Goal: Task Accomplishment & Management: Use online tool/utility

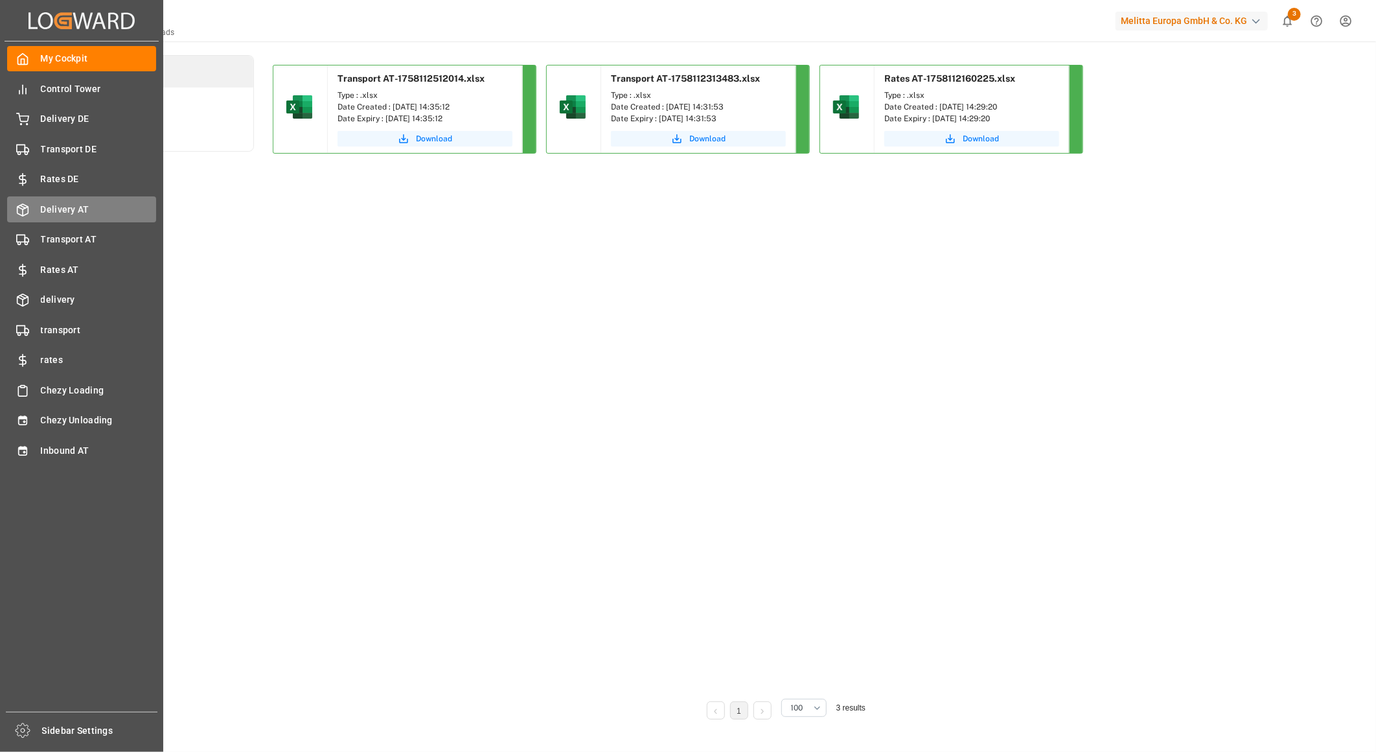
click at [86, 208] on span "Delivery AT" at bounding box center [99, 210] width 116 height 14
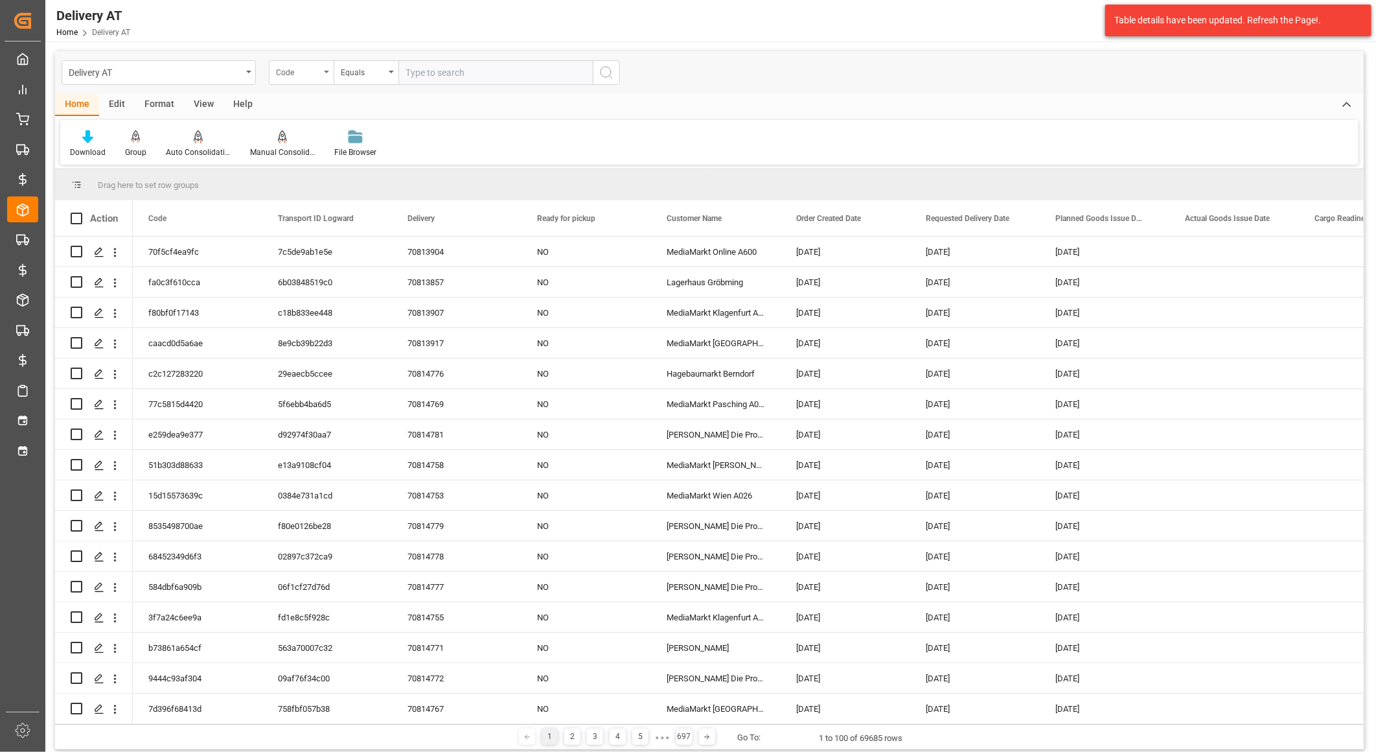
click at [308, 73] on div "Code" at bounding box center [298, 70] width 44 height 15
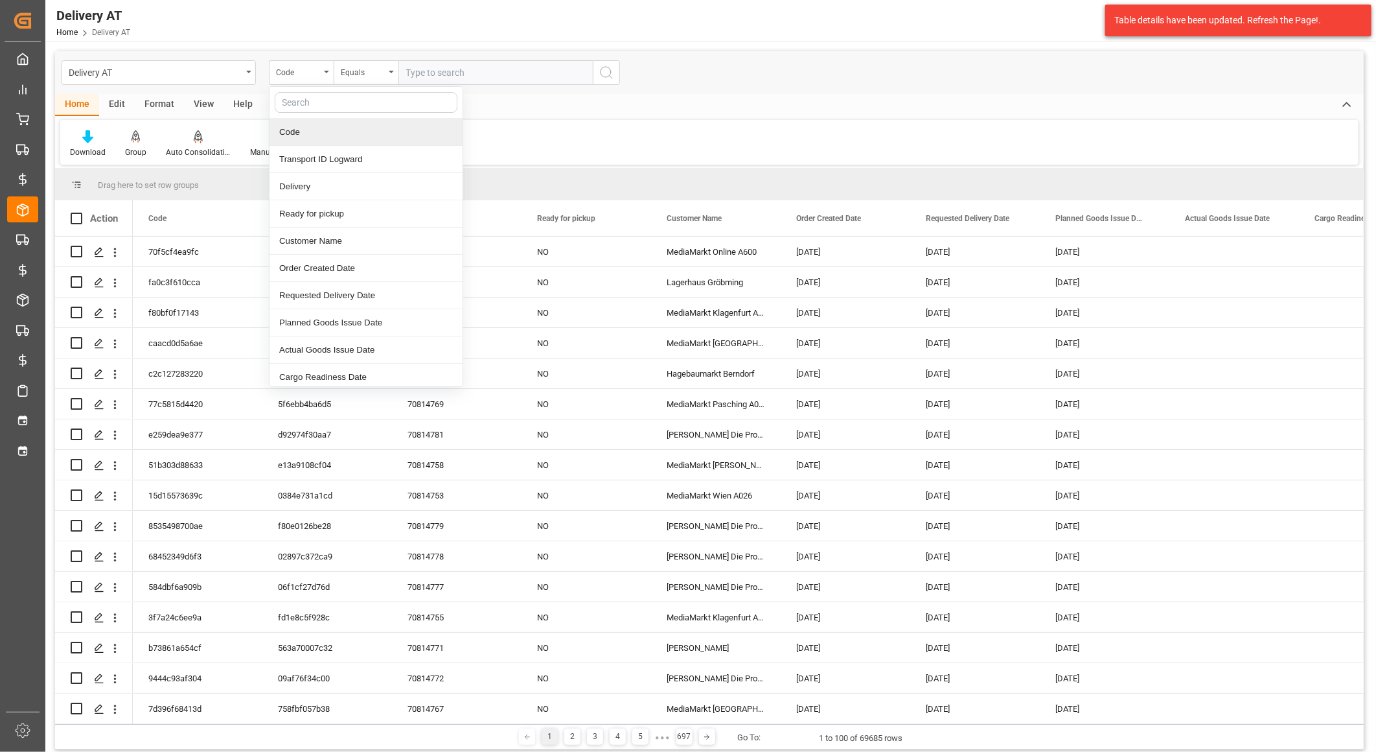
click at [357, 111] on input "text" at bounding box center [366, 102] width 183 height 21
click at [313, 184] on div "Delivery" at bounding box center [366, 186] width 193 height 27
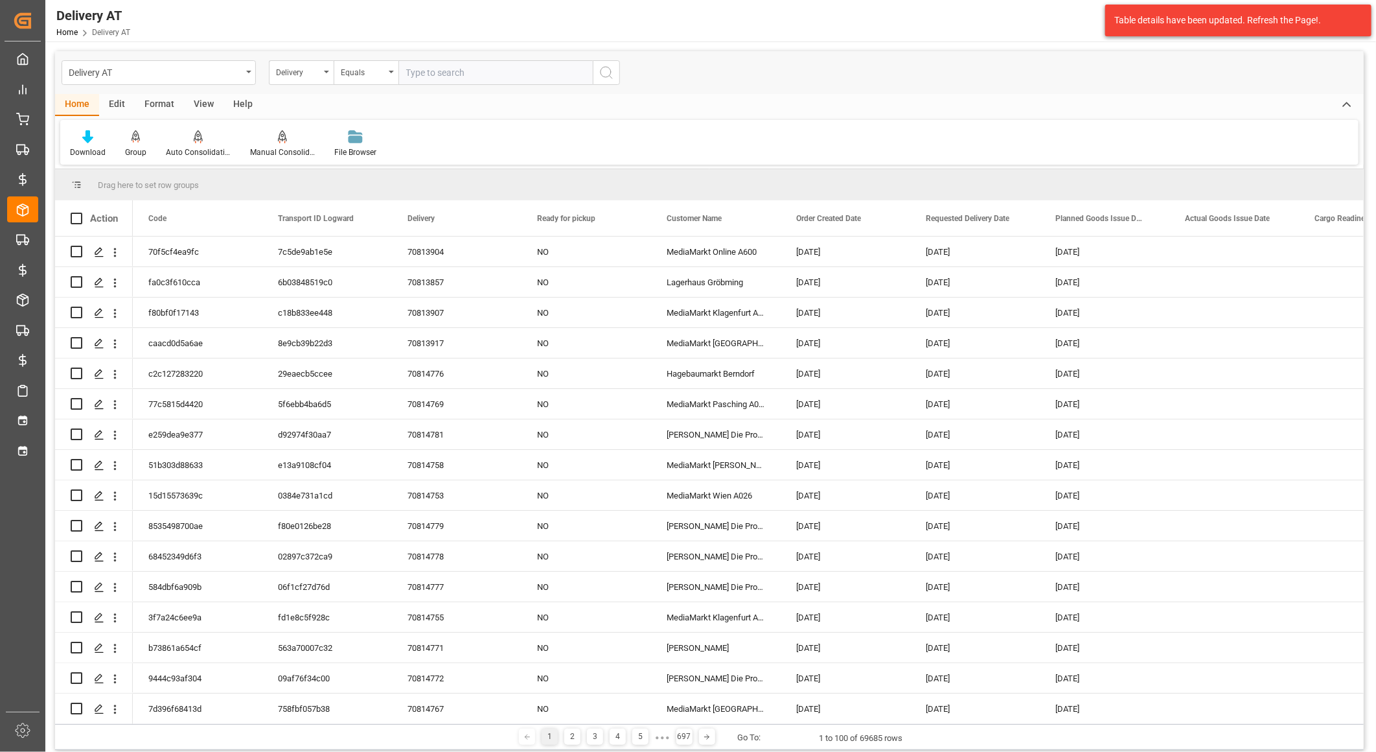
click at [443, 71] on input "text" at bounding box center [495, 72] width 194 height 25
paste input "70807581"
type input "70807581"
click at [613, 68] on icon "search button" at bounding box center [607, 73] width 16 height 16
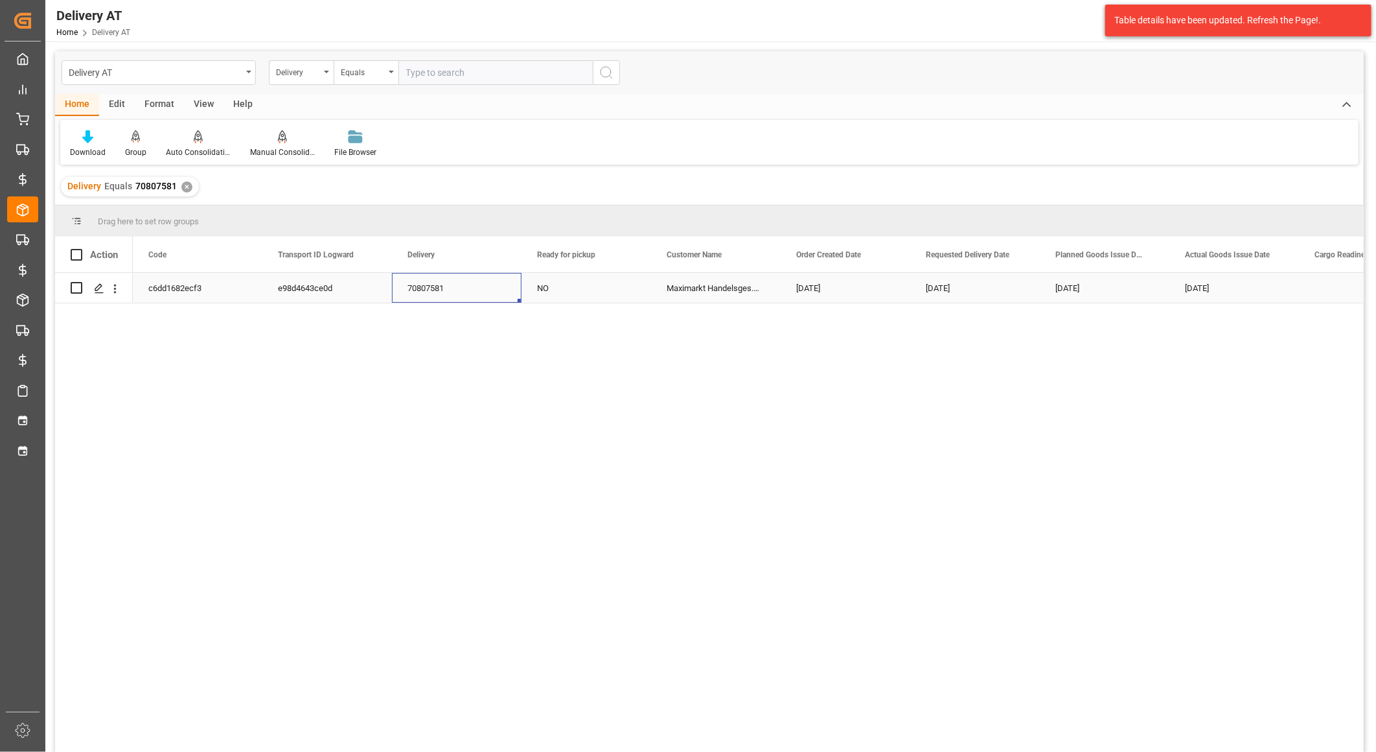
click at [404, 299] on div "70807581" at bounding box center [457, 288] width 130 height 30
click at [538, 287] on div "NO" at bounding box center [587, 288] width 130 height 30
click at [174, 292] on div "c6dd1682ecf3" at bounding box center [198, 288] width 130 height 30
click at [301, 287] on div "e98d4643ce0d" at bounding box center [327, 288] width 130 height 30
click at [428, 72] on input "text" at bounding box center [495, 72] width 194 height 25
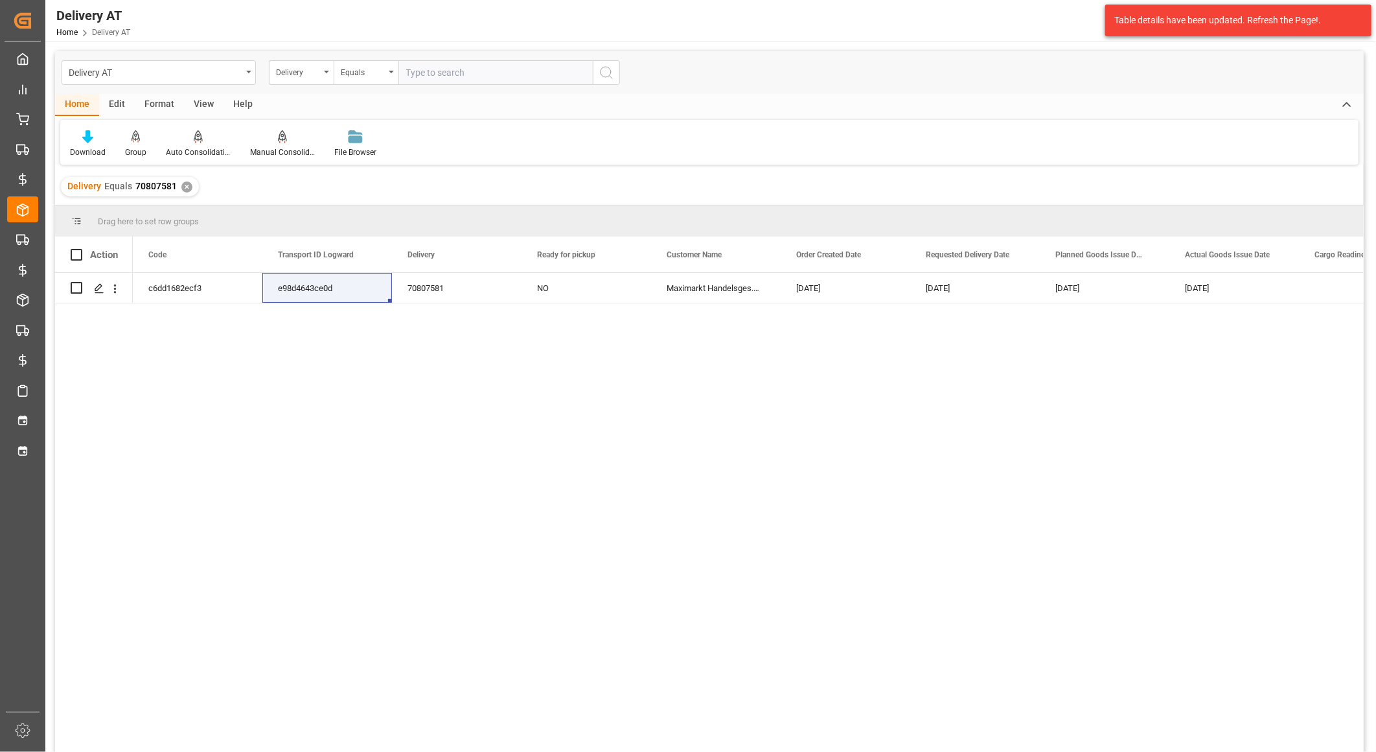
click at [190, 185] on div "✕" at bounding box center [186, 186] width 11 height 11
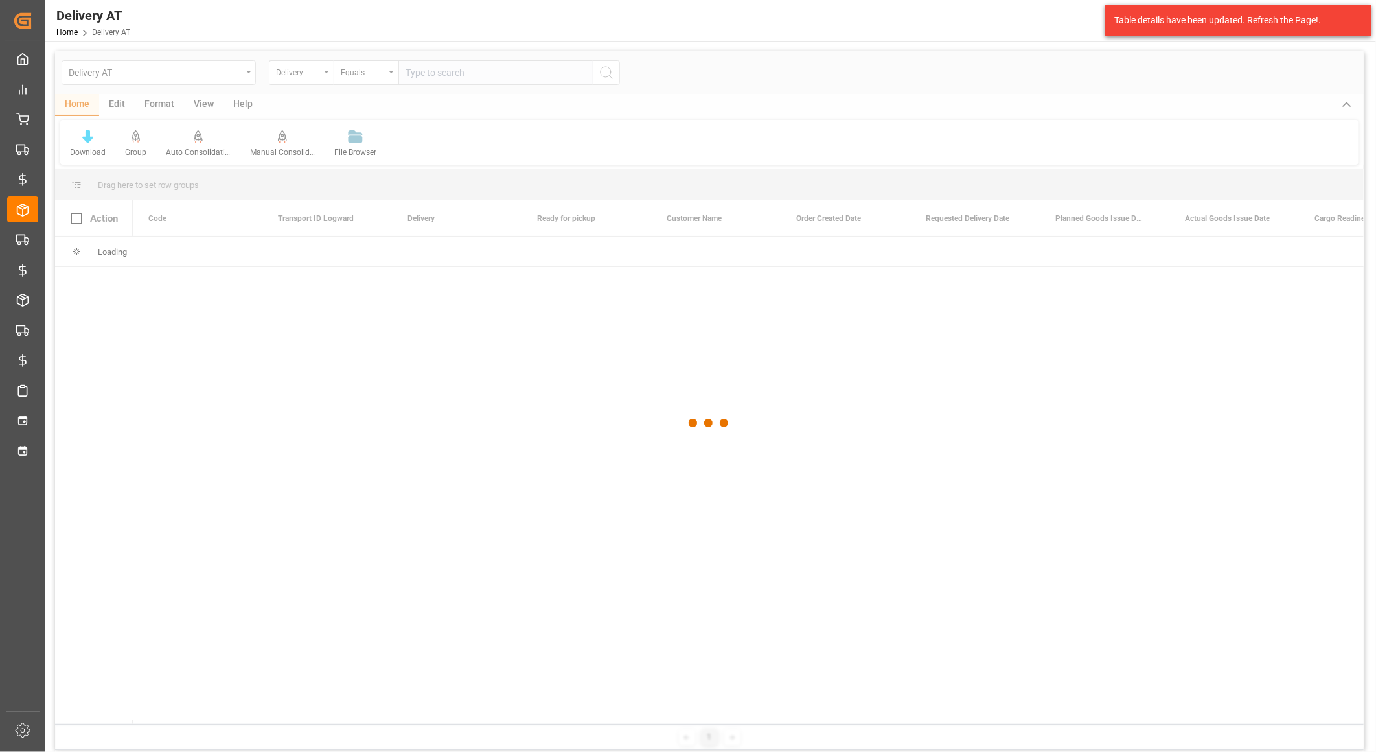
click at [498, 72] on div at bounding box center [709, 423] width 1309 height 744
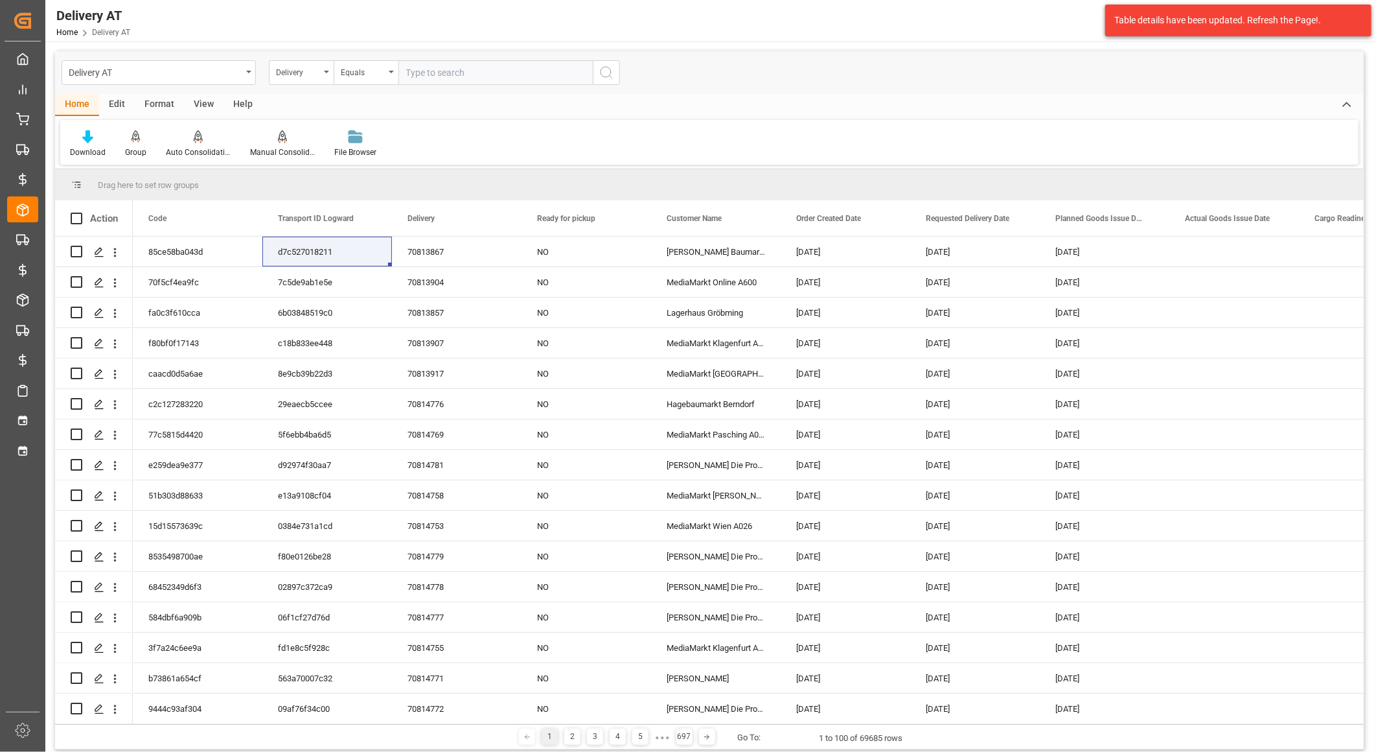
click at [498, 72] on input "text" at bounding box center [495, 72] width 194 height 25
paste input "70807579"
type input "70807579"
click at [603, 75] on circle "search button" at bounding box center [606, 72] width 10 height 10
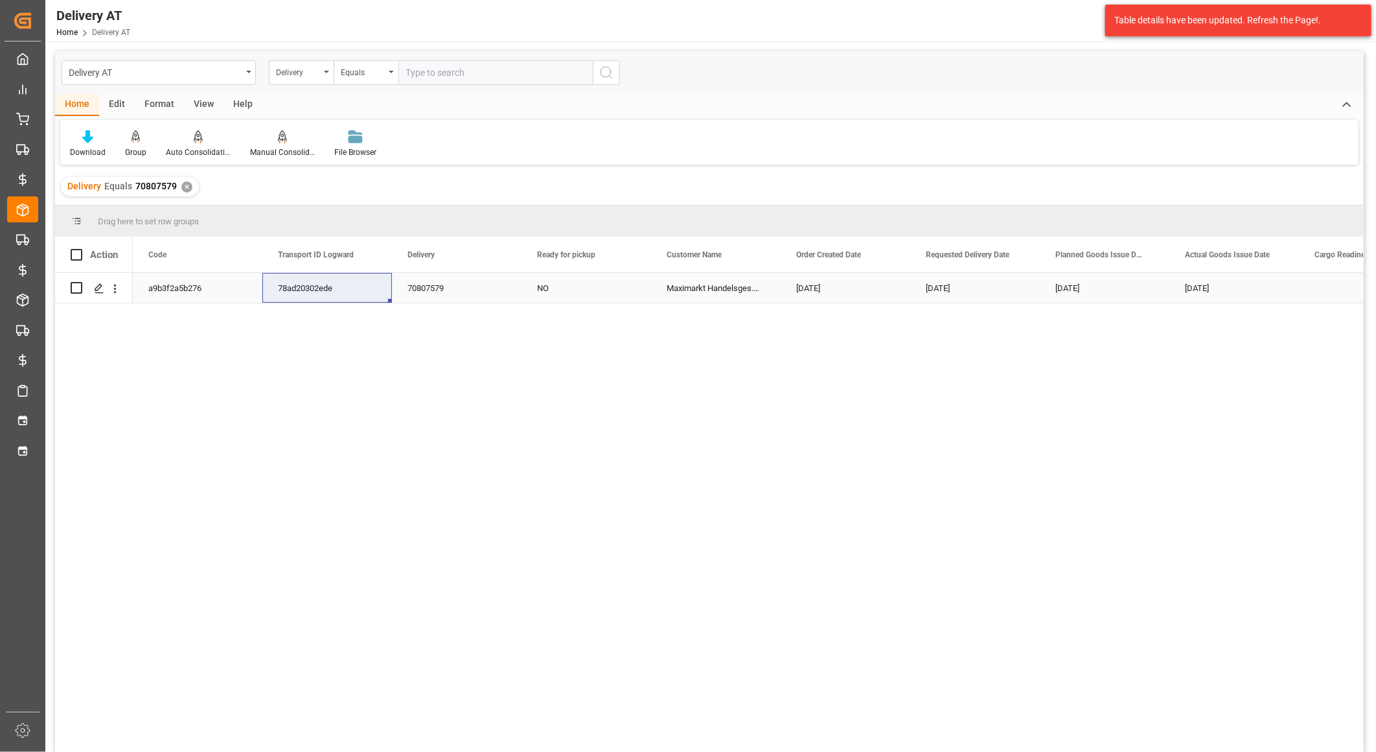
click at [551, 286] on div "NO" at bounding box center [587, 288] width 130 height 30
click at [312, 282] on div "78ad20302ede" at bounding box center [327, 288] width 130 height 30
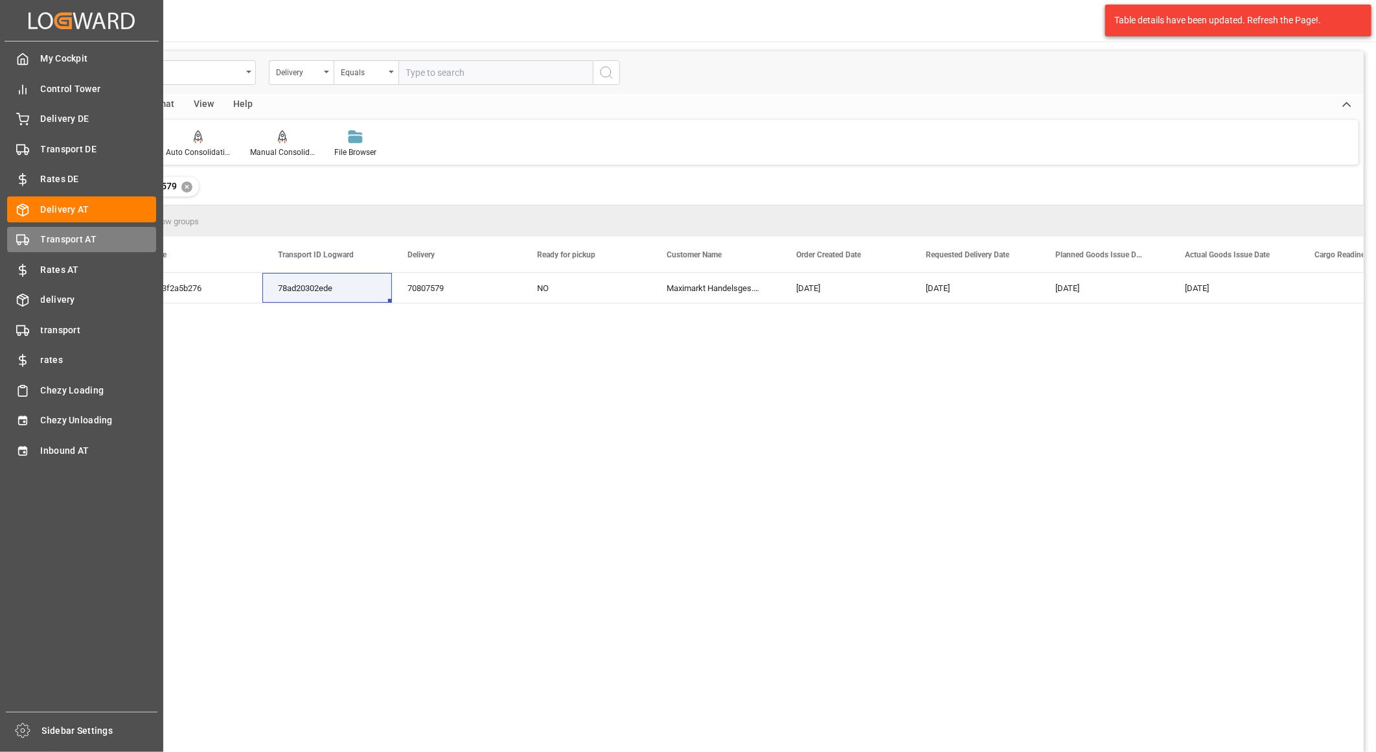
click at [84, 238] on span "Transport AT" at bounding box center [99, 240] width 116 height 14
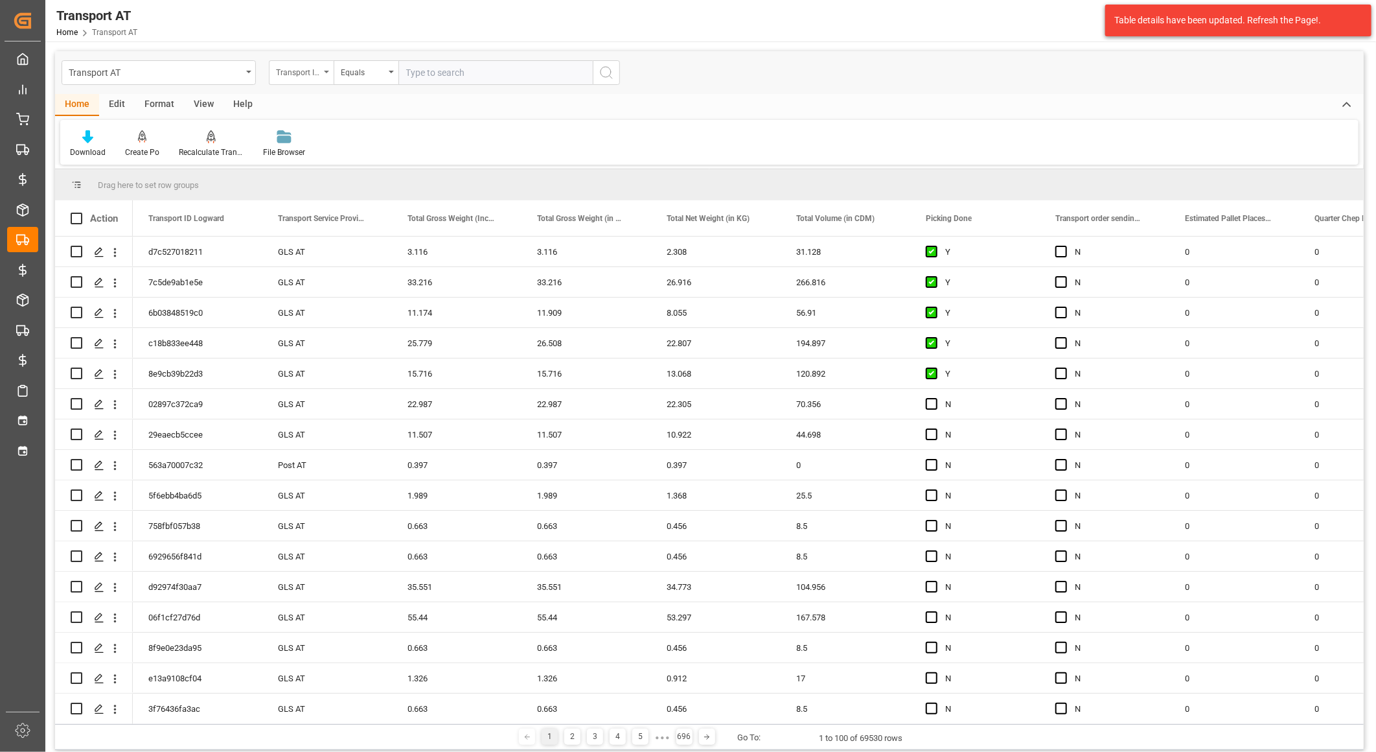
click at [287, 71] on div "Transport ID Logward" at bounding box center [298, 70] width 44 height 15
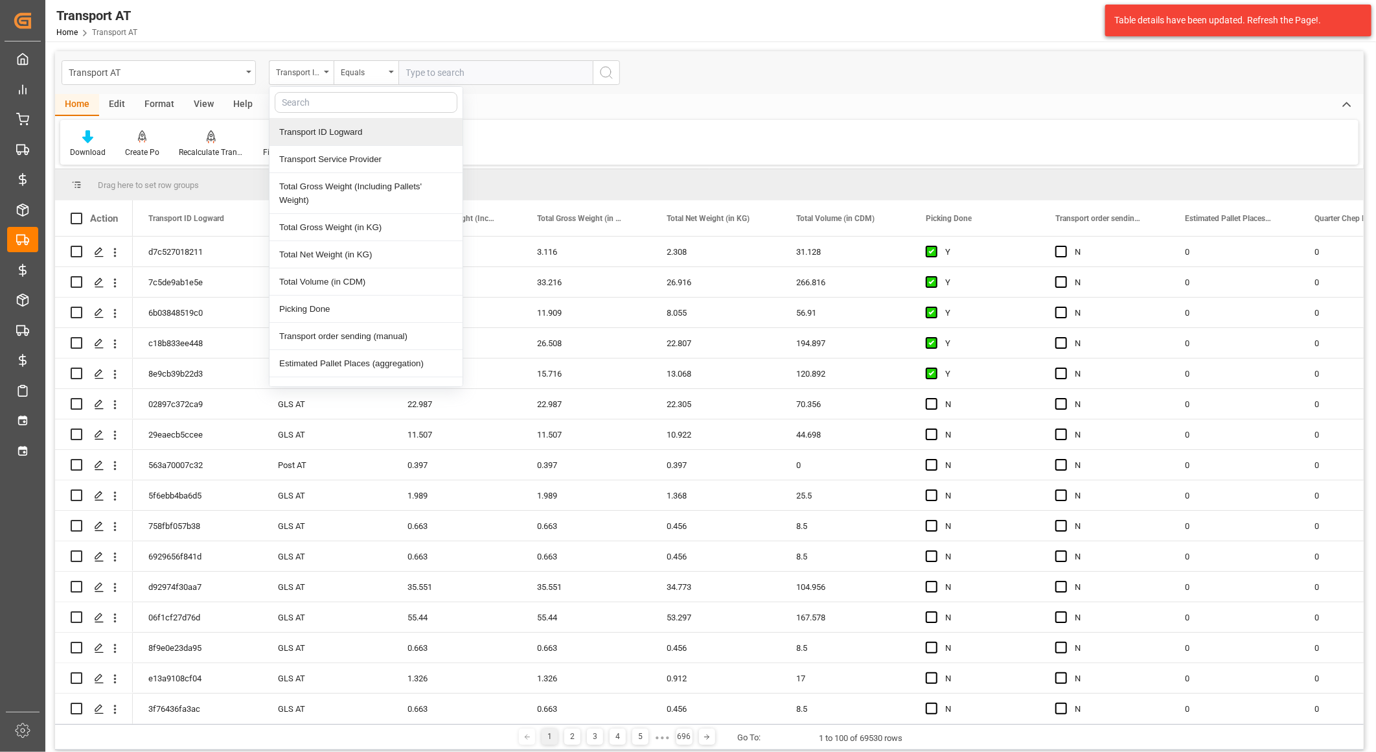
click at [343, 132] on div "Transport ID Logward" at bounding box center [366, 132] width 193 height 27
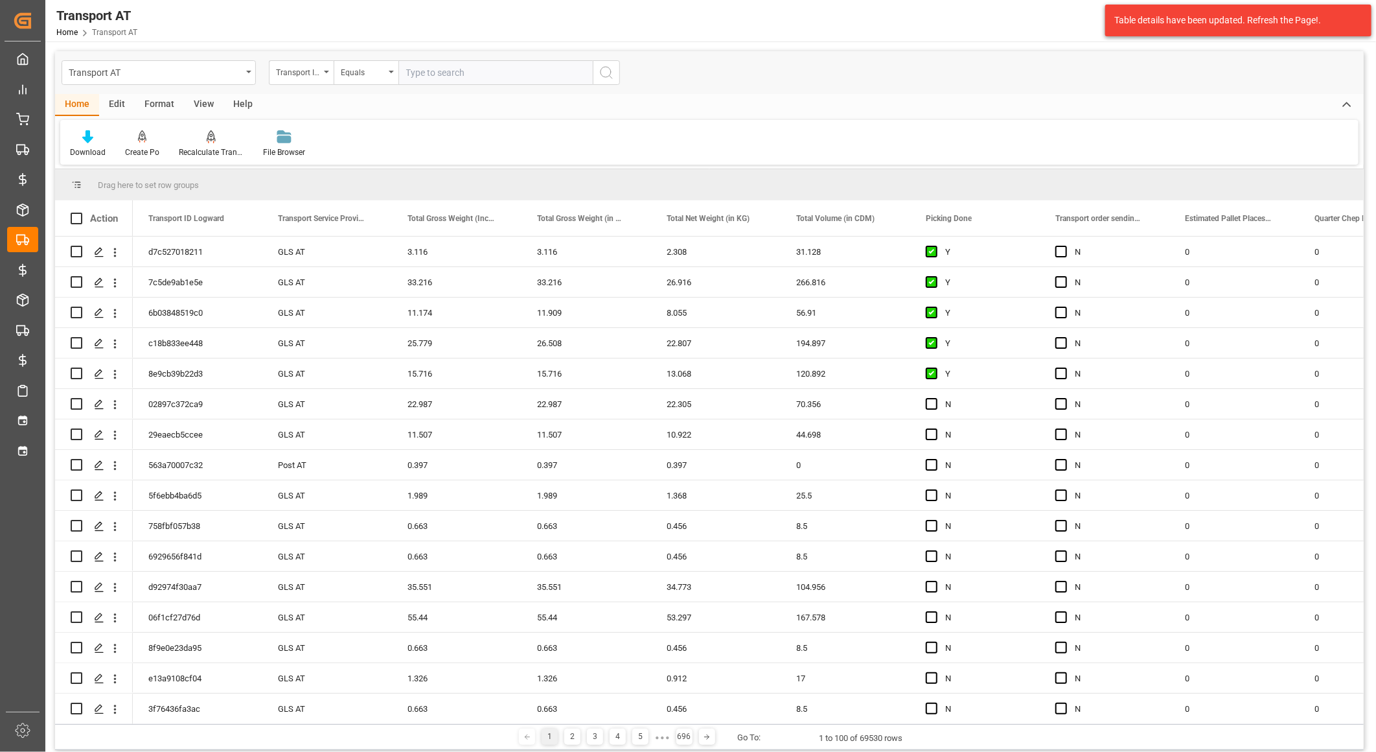
click at [457, 78] on input "text" at bounding box center [495, 72] width 194 height 25
paste input "78ad20302ede"
type input "78ad20302ede"
click at [601, 73] on circle "search button" at bounding box center [606, 72] width 10 height 10
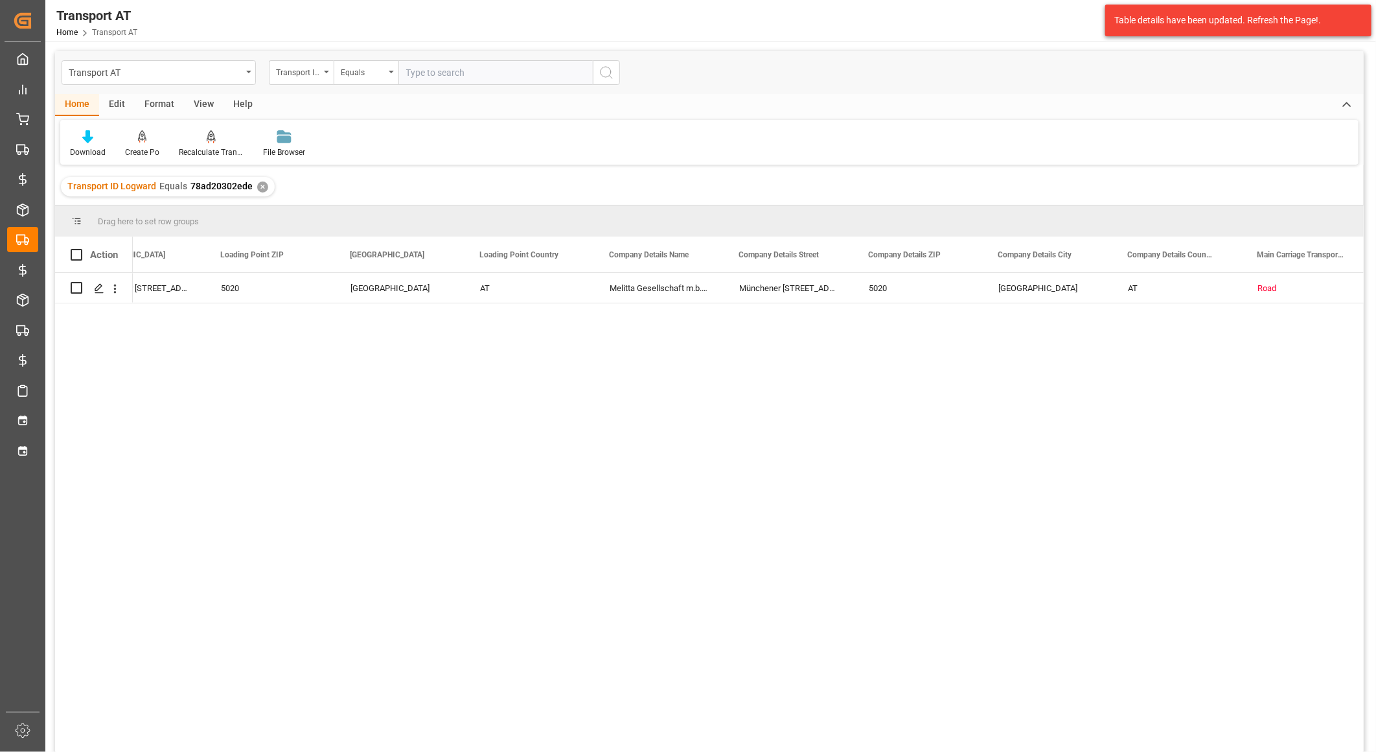
click at [263, 185] on div "✕" at bounding box center [262, 186] width 11 height 11
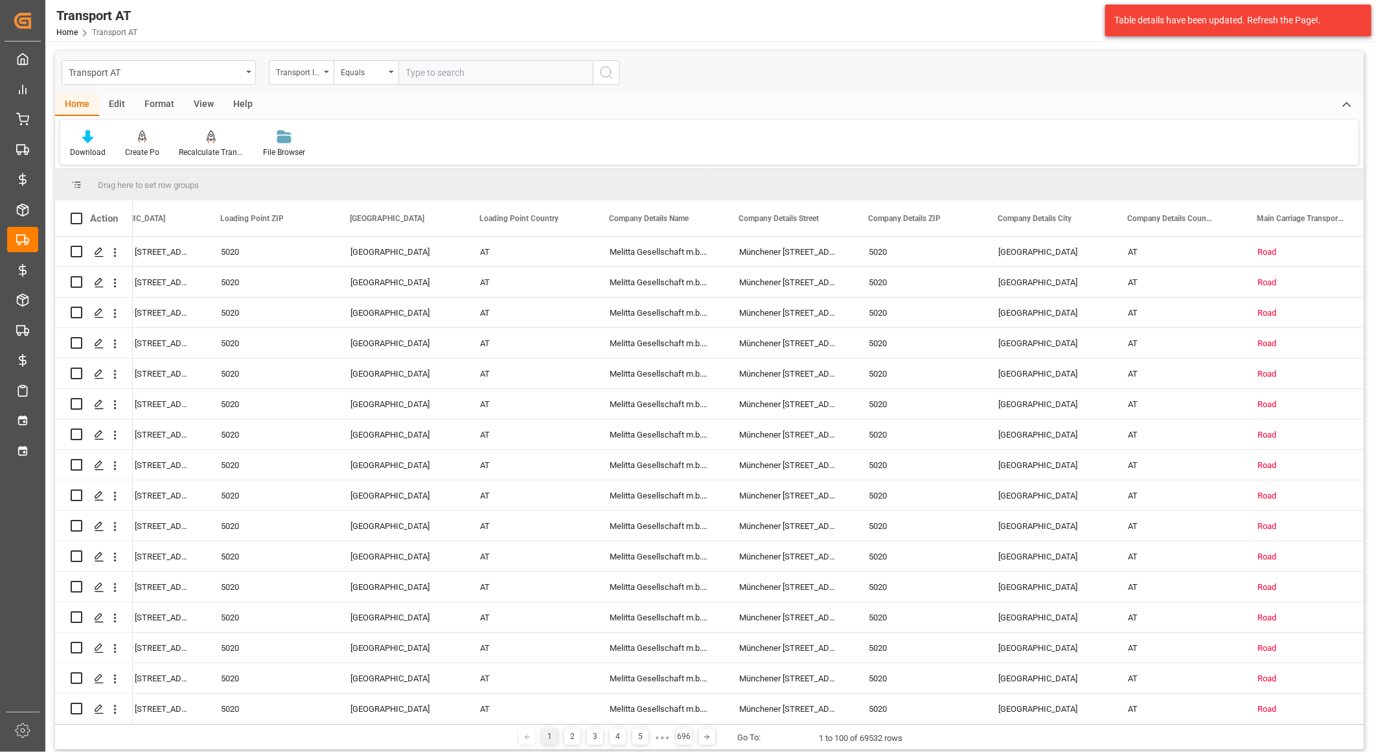
click at [463, 67] on input "text" at bounding box center [495, 72] width 194 height 25
paste input "70807580"
type input "70807580"
click at [607, 71] on icon "search button" at bounding box center [607, 73] width 16 height 16
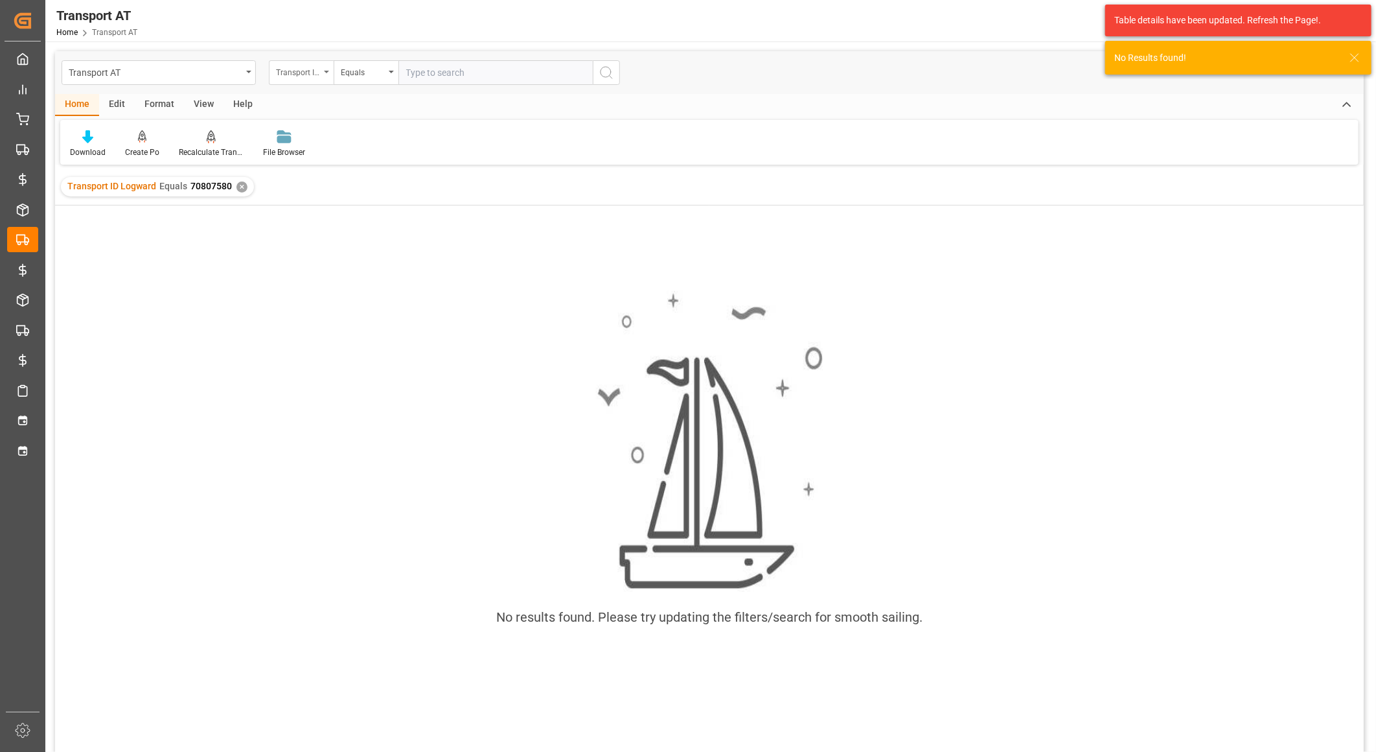
click at [320, 74] on div "Transport ID Logward" at bounding box center [301, 72] width 65 height 25
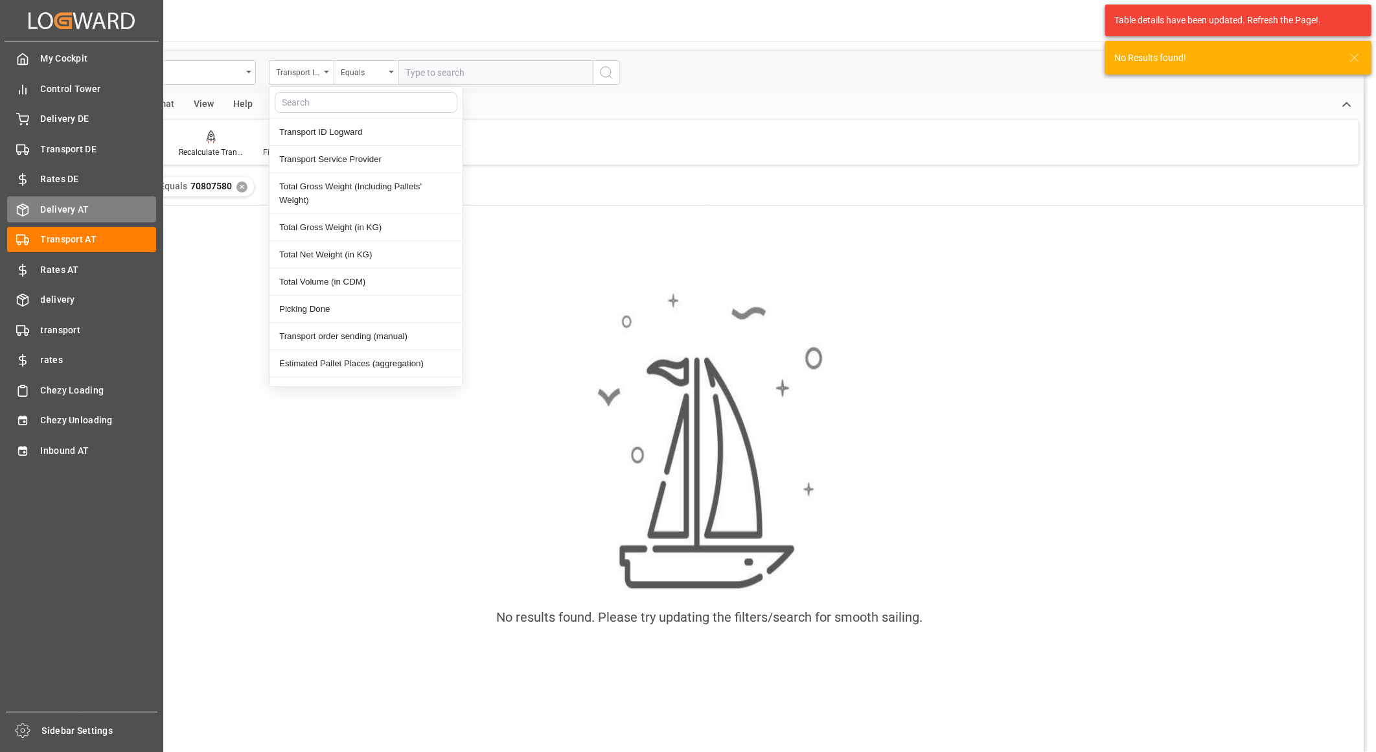
click at [42, 203] on span "Delivery AT" at bounding box center [99, 210] width 116 height 14
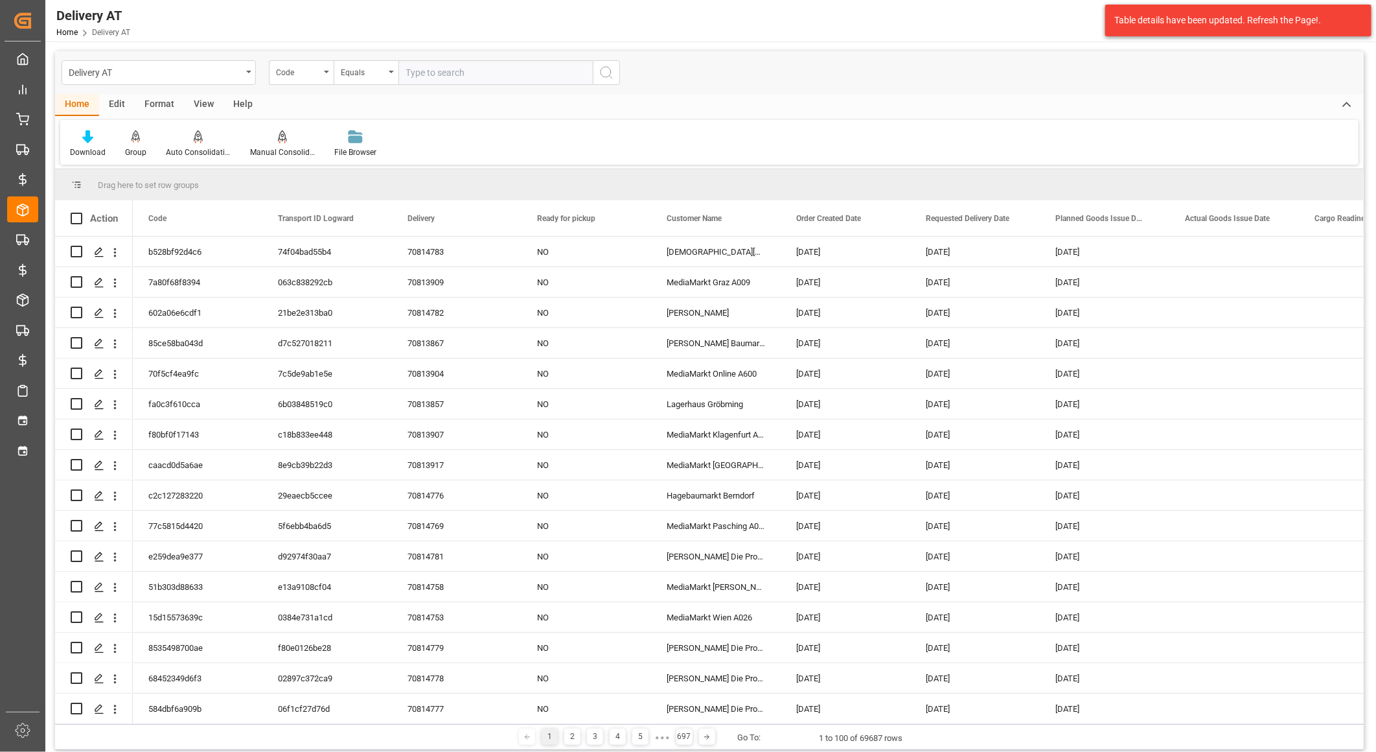
click at [468, 75] on input "text" at bounding box center [495, 72] width 194 height 25
paste input "70807580"
type input "70807580"
click at [603, 76] on icon "search button" at bounding box center [607, 73] width 16 height 16
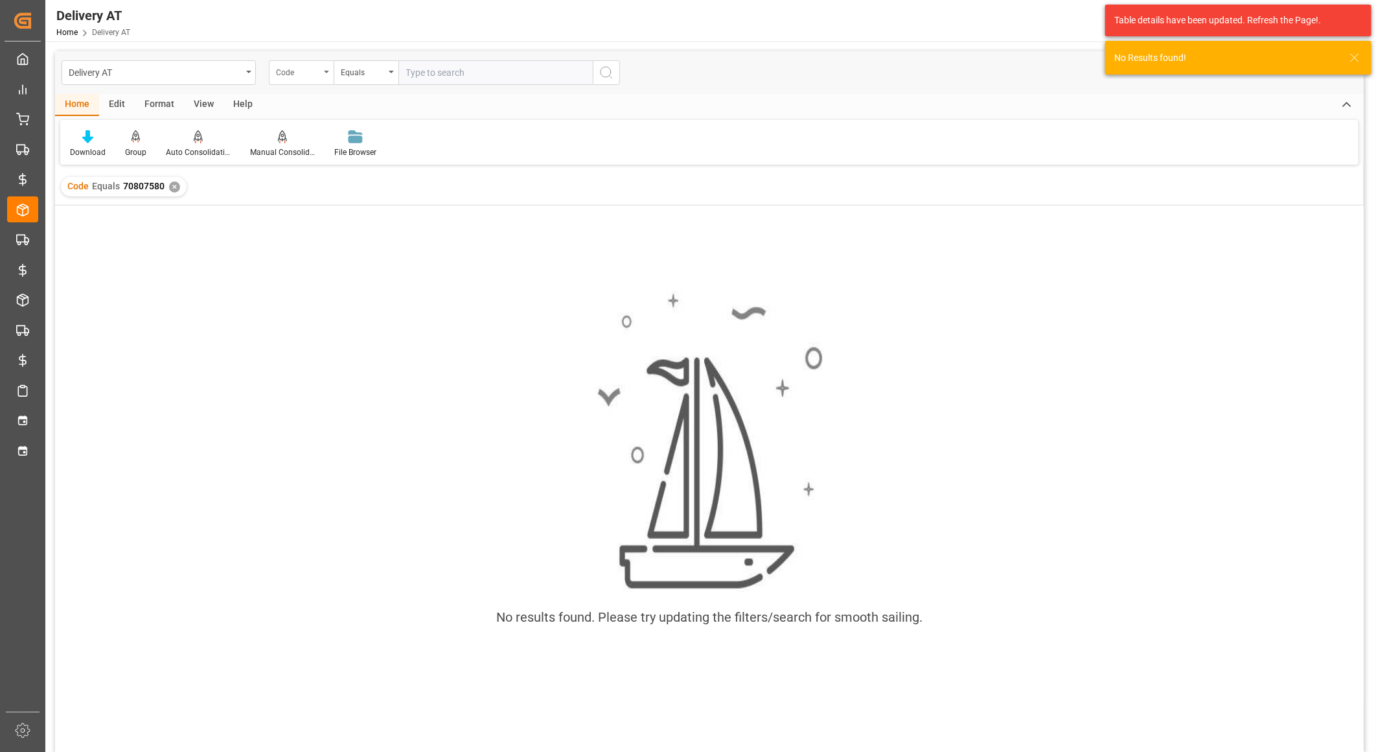
click at [312, 71] on div "Code" at bounding box center [298, 70] width 44 height 15
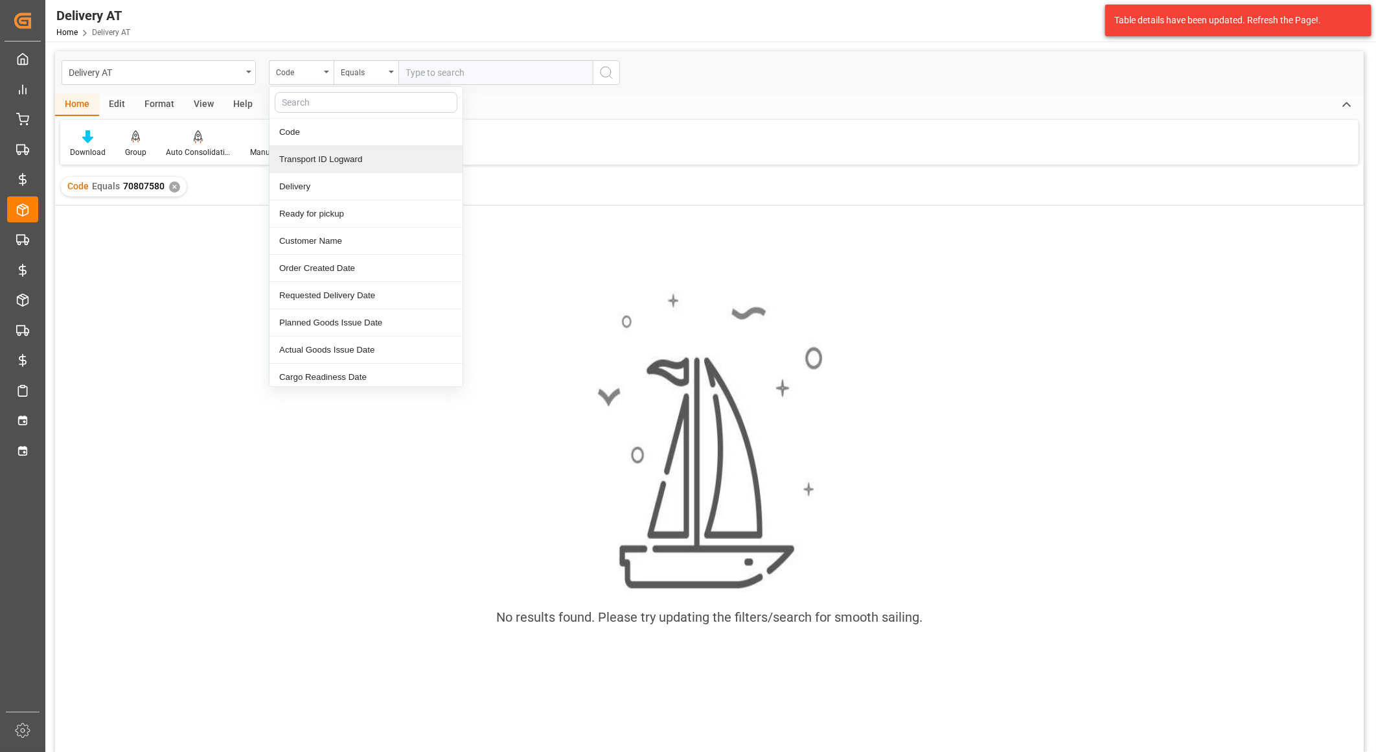
click at [174, 189] on div "✕" at bounding box center [174, 186] width 11 height 11
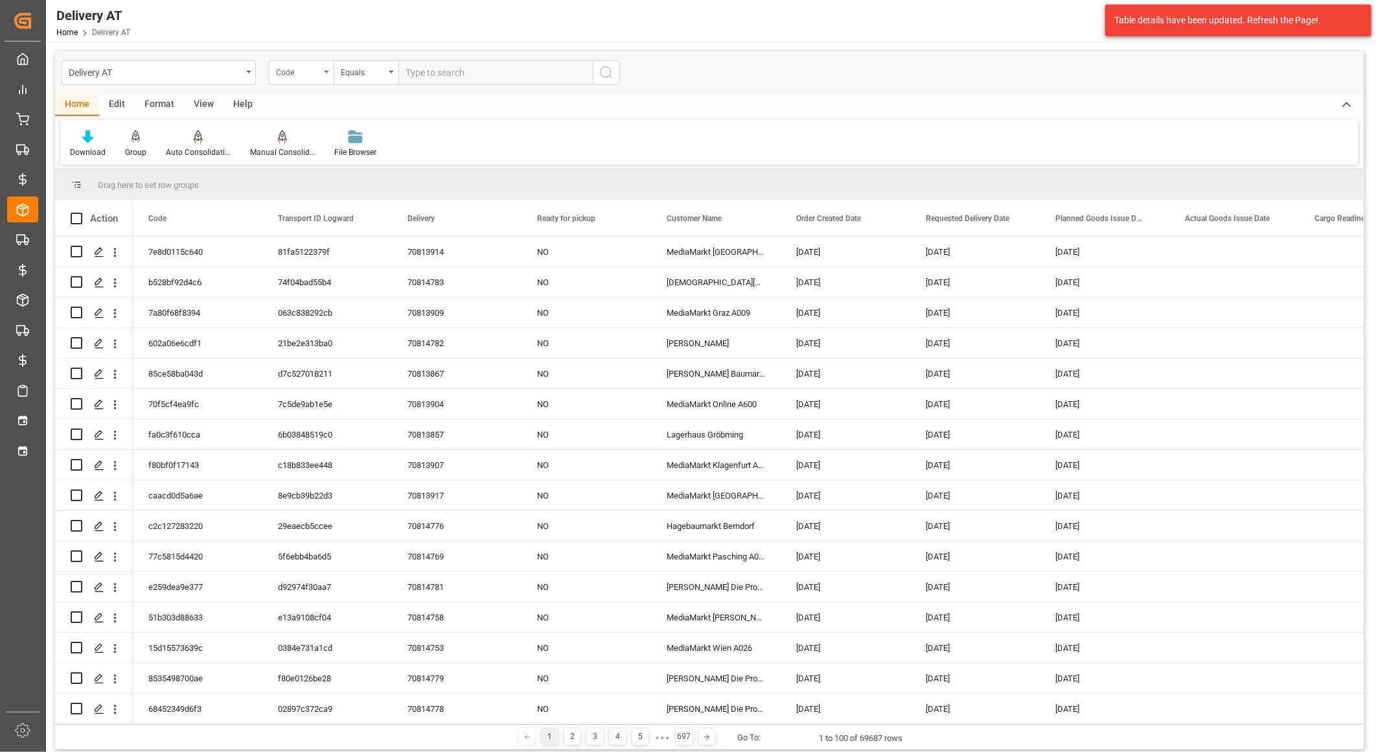
click at [327, 75] on div "Code" at bounding box center [301, 72] width 65 height 25
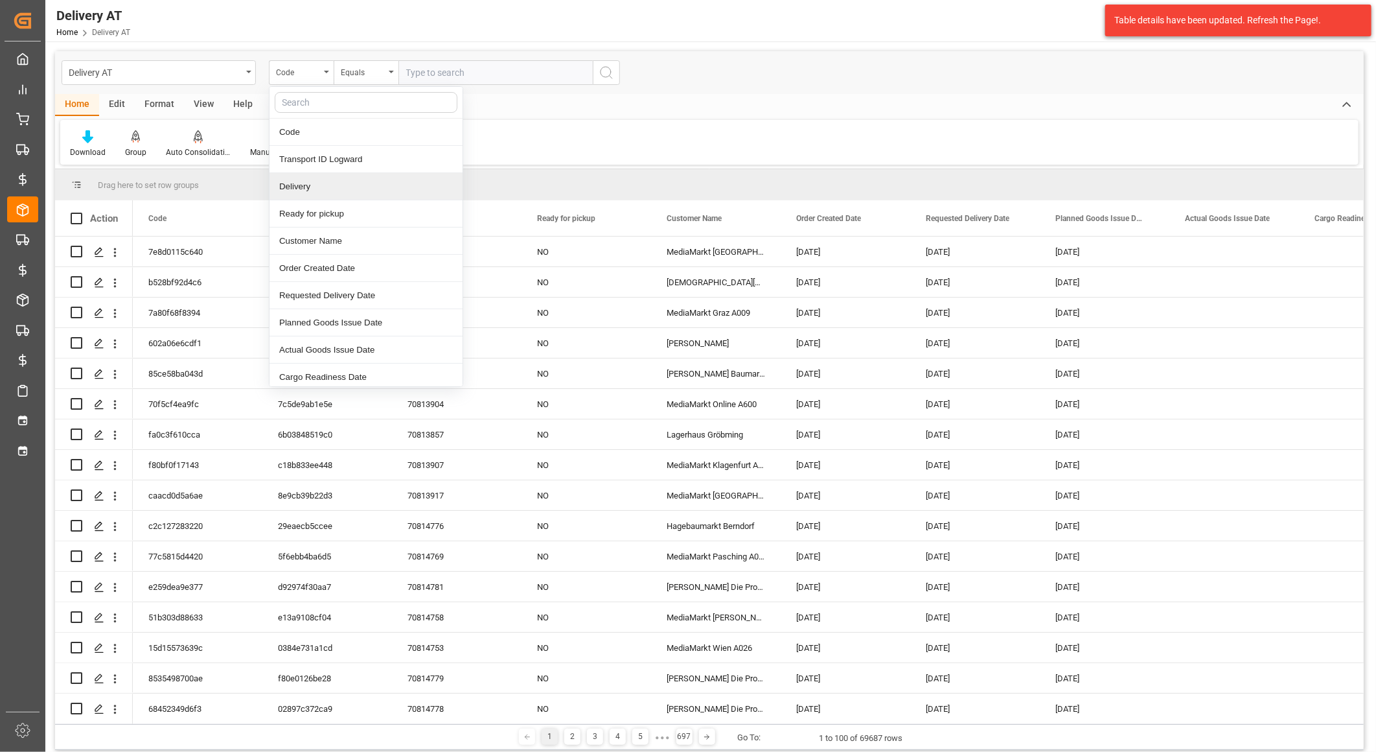
click at [326, 183] on div "Delivery" at bounding box center [366, 186] width 193 height 27
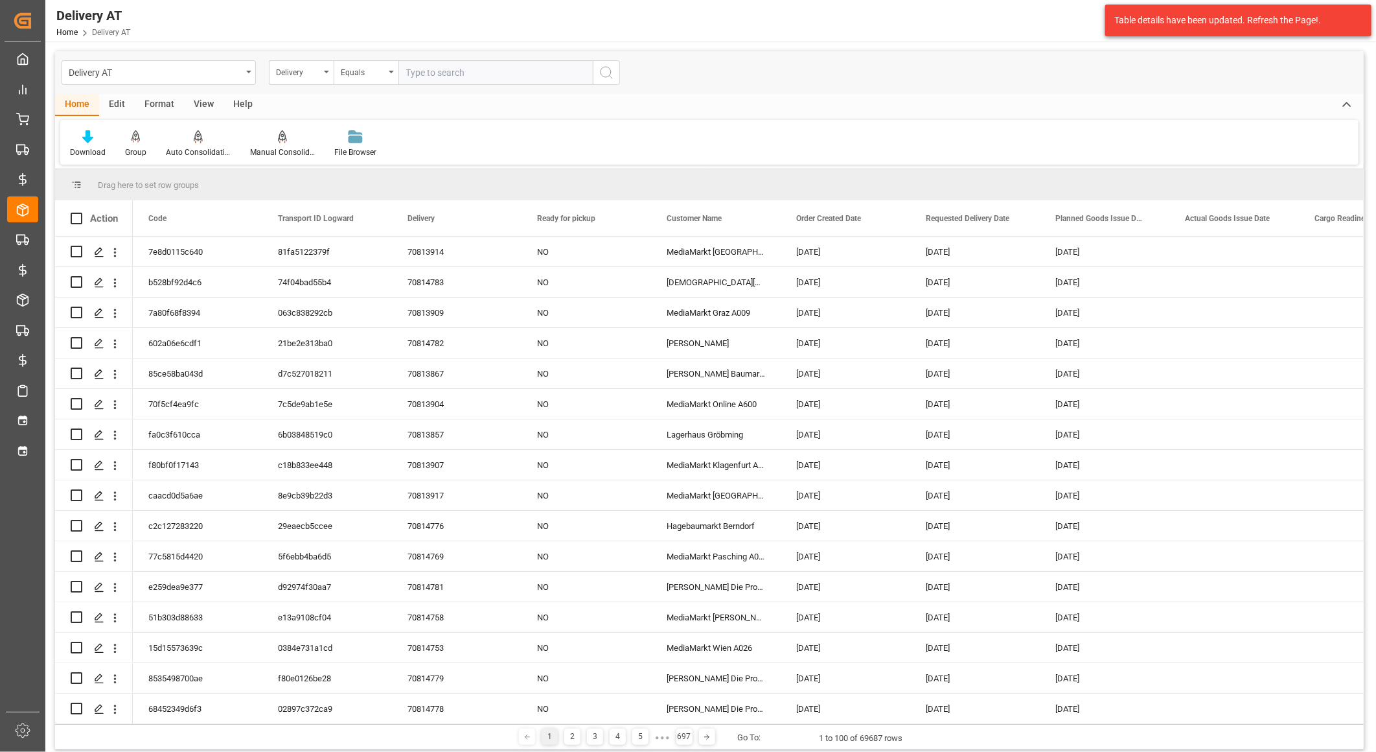
click at [452, 73] on input "text" at bounding box center [495, 72] width 194 height 25
paste input "70807580"
type input "70807580"
click at [608, 75] on icon "search button" at bounding box center [607, 73] width 16 height 16
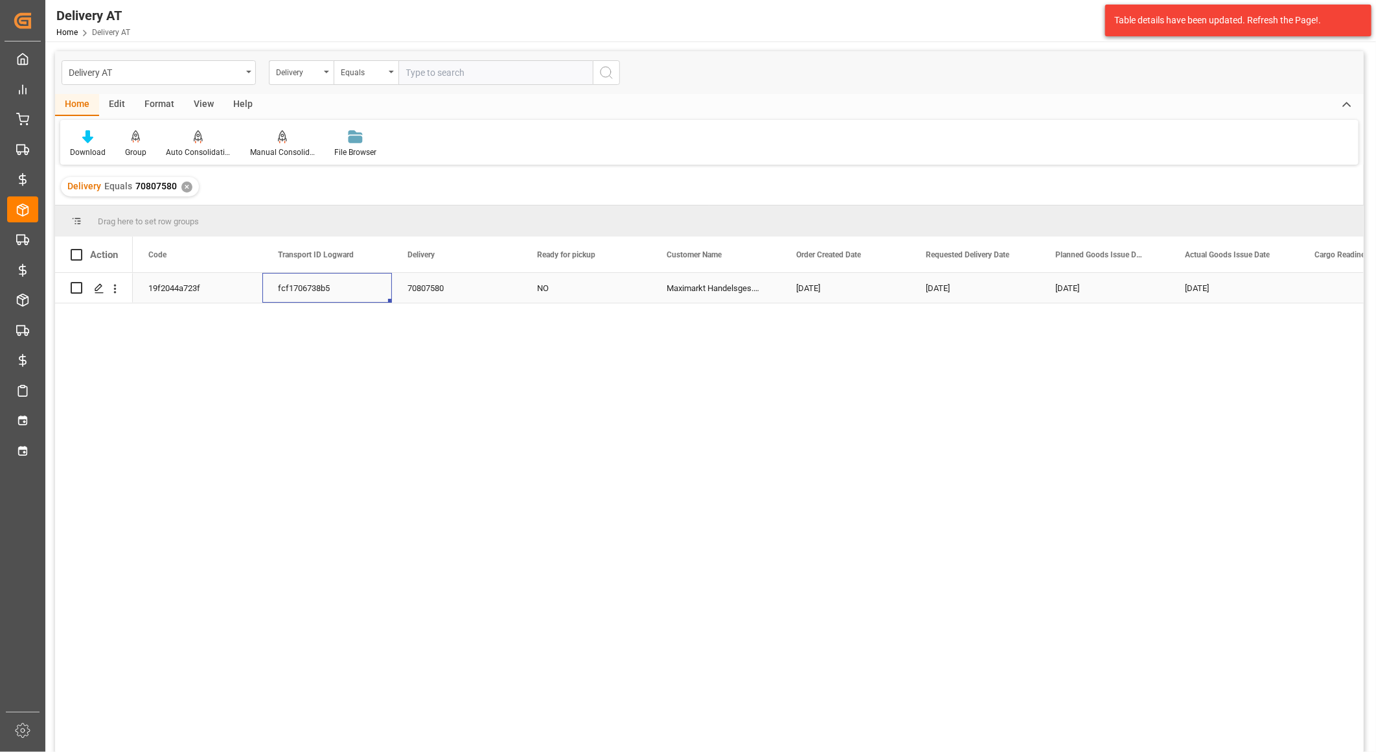
click at [321, 289] on div "fcf1706738b5" at bounding box center [327, 288] width 130 height 30
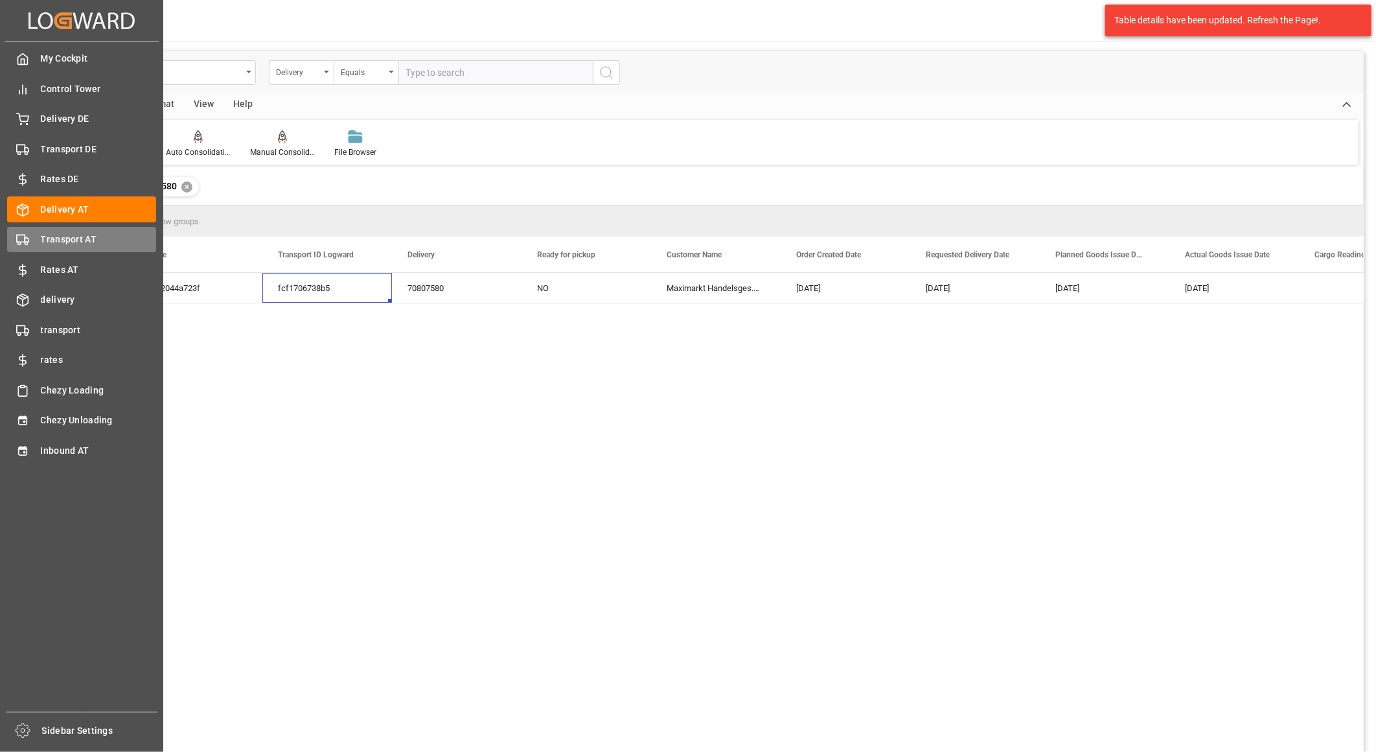
click at [30, 243] on div "Transport AT Transport AT" at bounding box center [81, 239] width 149 height 25
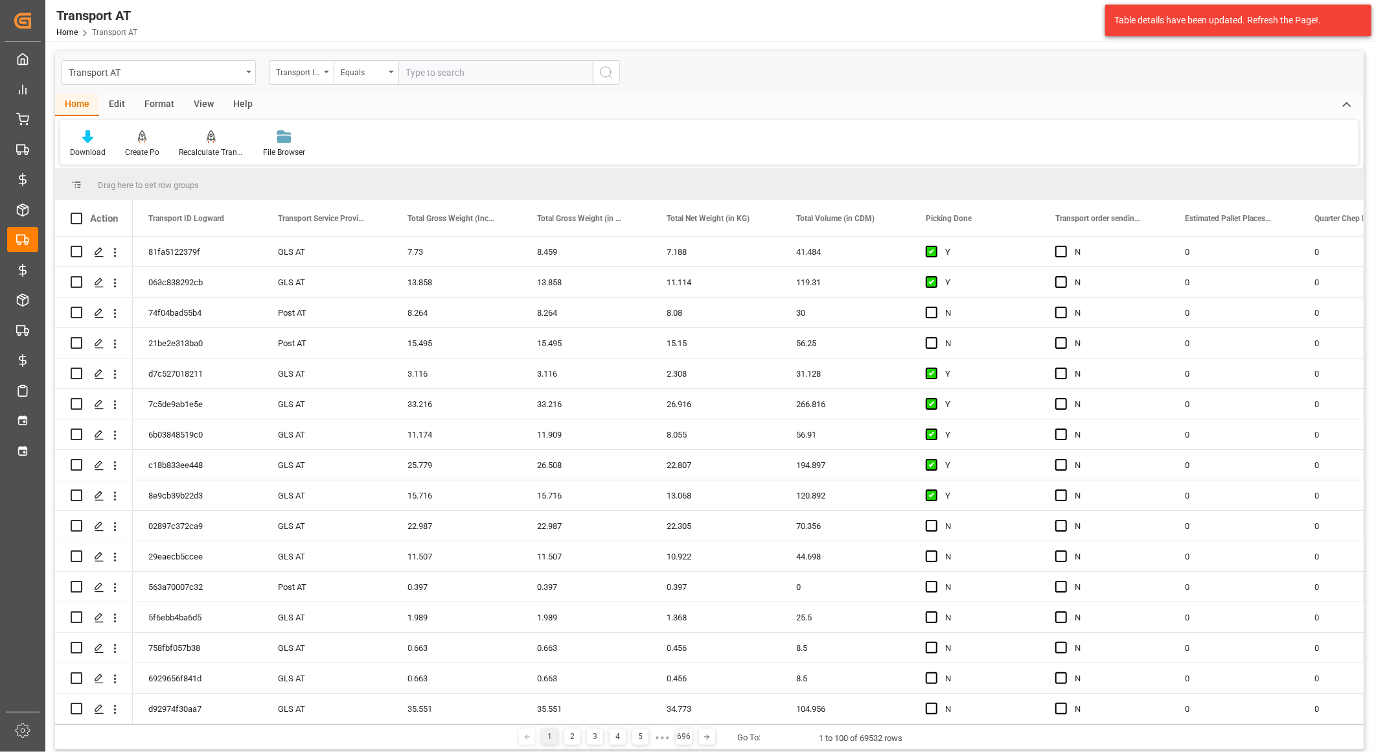
click at [496, 69] on input "text" at bounding box center [495, 72] width 194 height 25
click at [312, 75] on div "Transport ID Logward" at bounding box center [298, 70] width 44 height 15
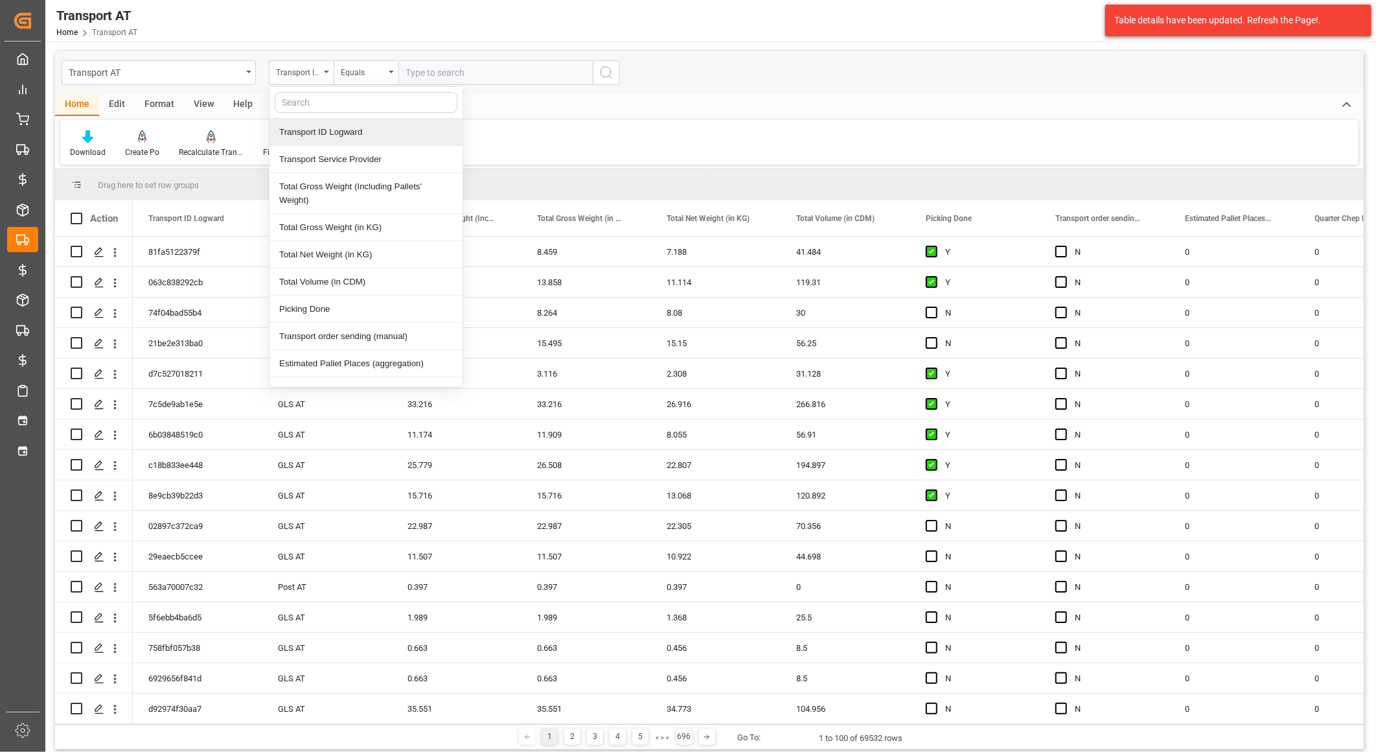
click at [327, 137] on div "Transport ID Logward" at bounding box center [366, 132] width 193 height 27
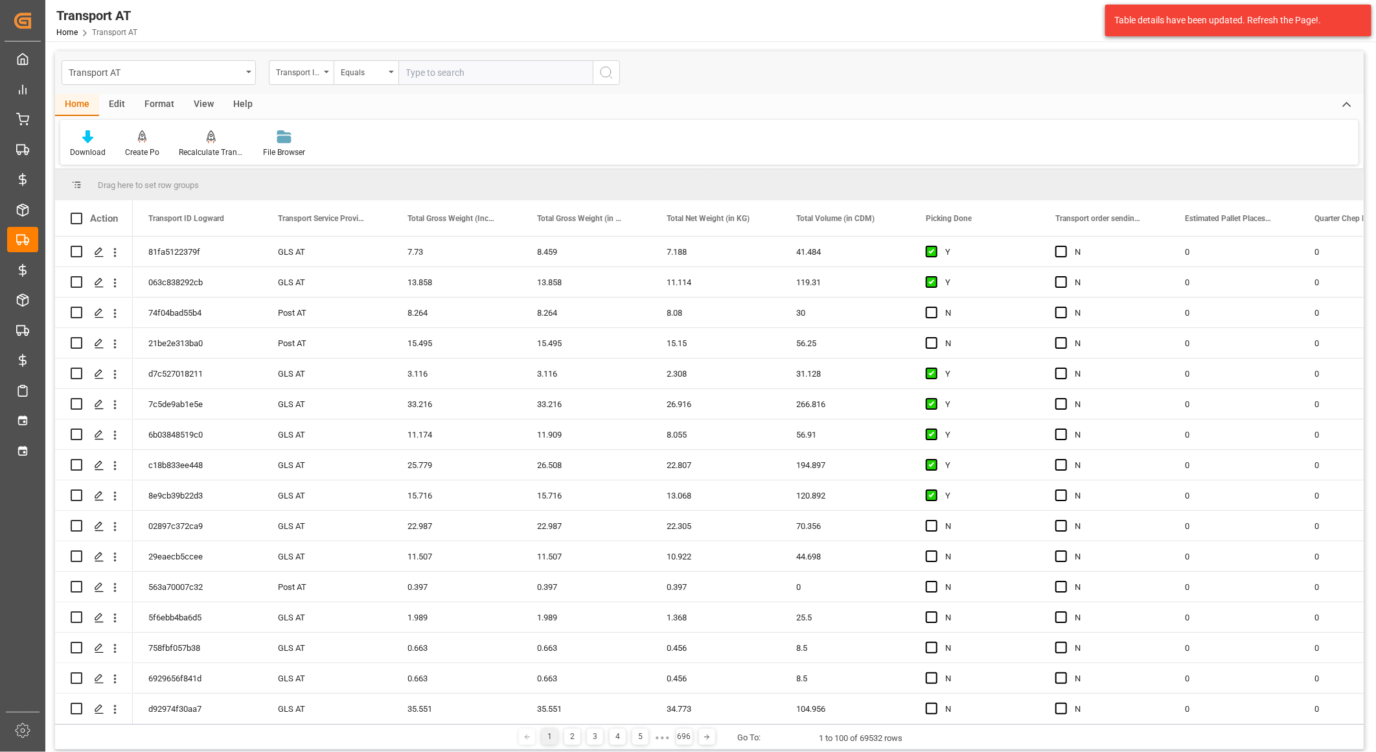
click at [451, 76] on input "text" at bounding box center [495, 72] width 194 height 25
paste input "27a457b47122"
type input "27a457b47122"
click at [610, 71] on icon "search button" at bounding box center [607, 73] width 16 height 16
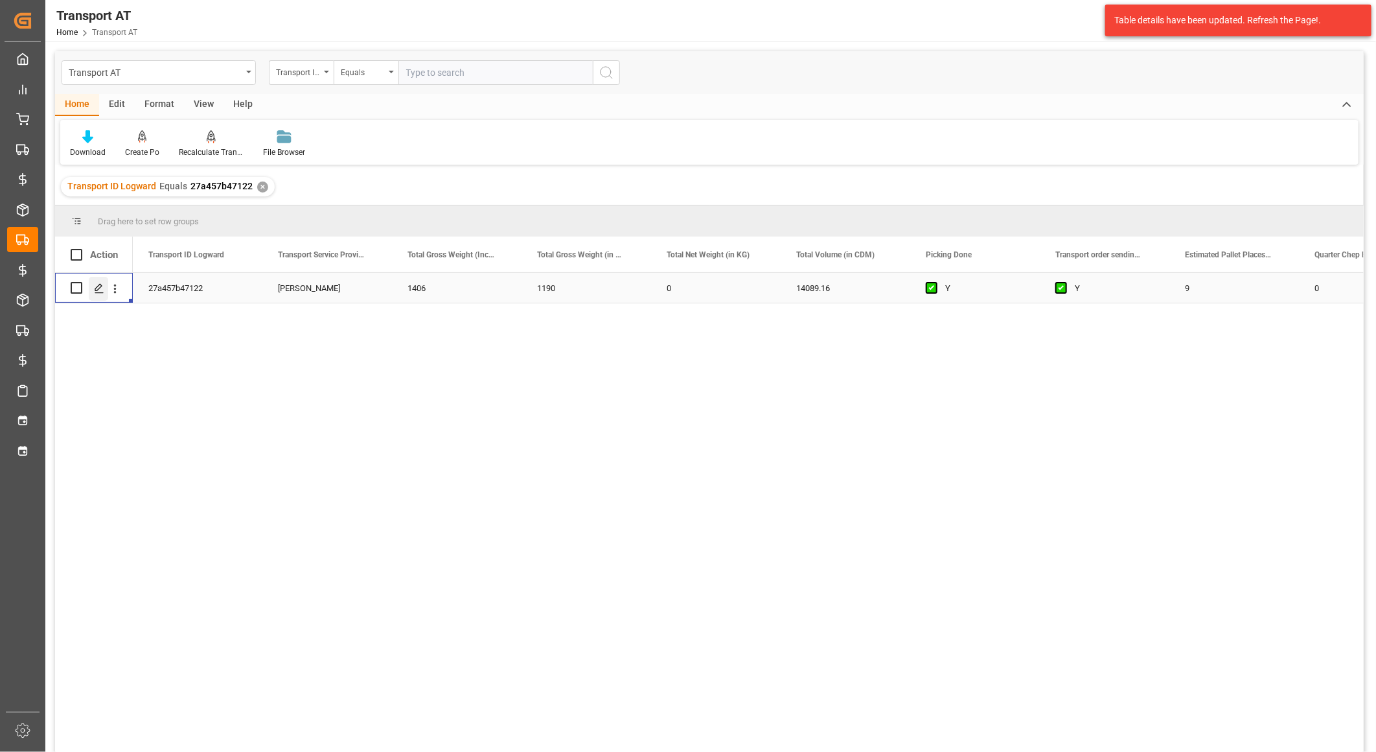
click at [97, 293] on div "Press SPACE to select this row." at bounding box center [98, 289] width 19 height 24
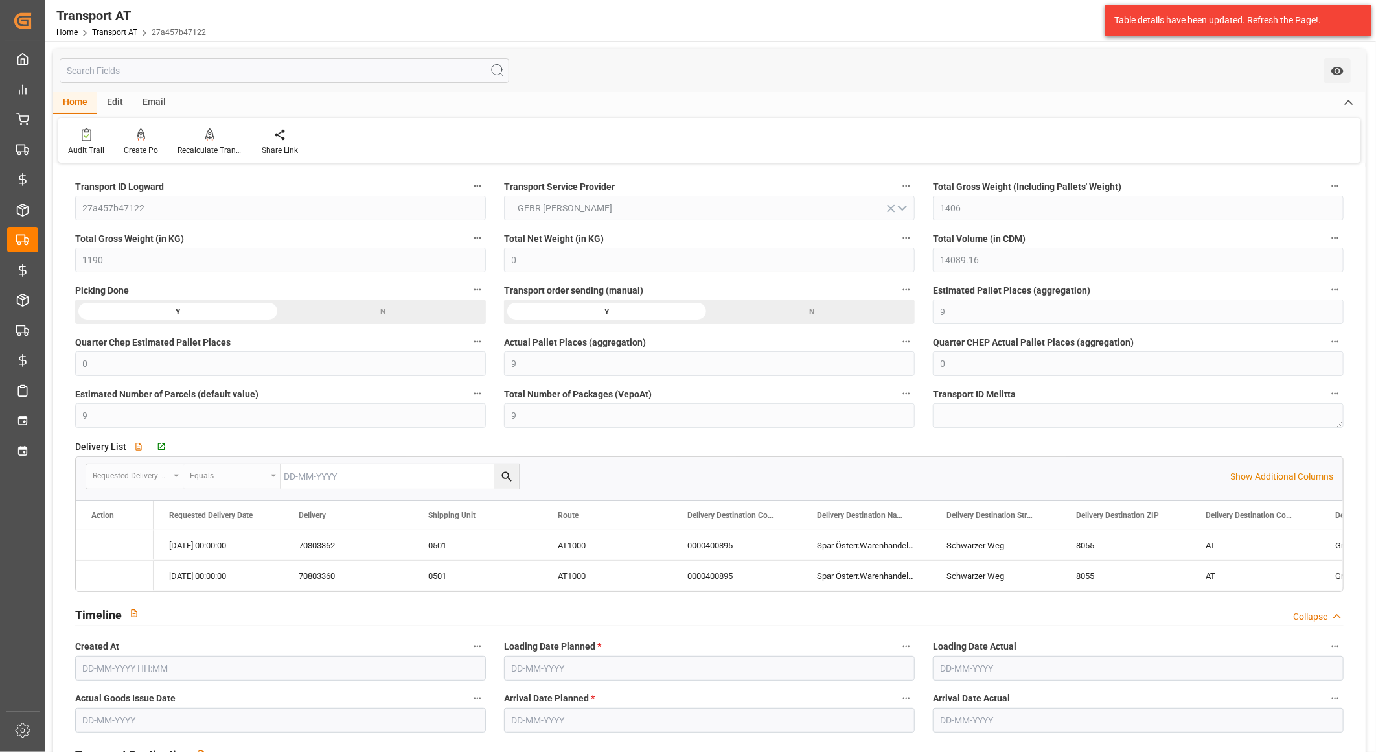
type input "1406"
type input "1190"
type input "0"
type input "14089.16"
type input "9"
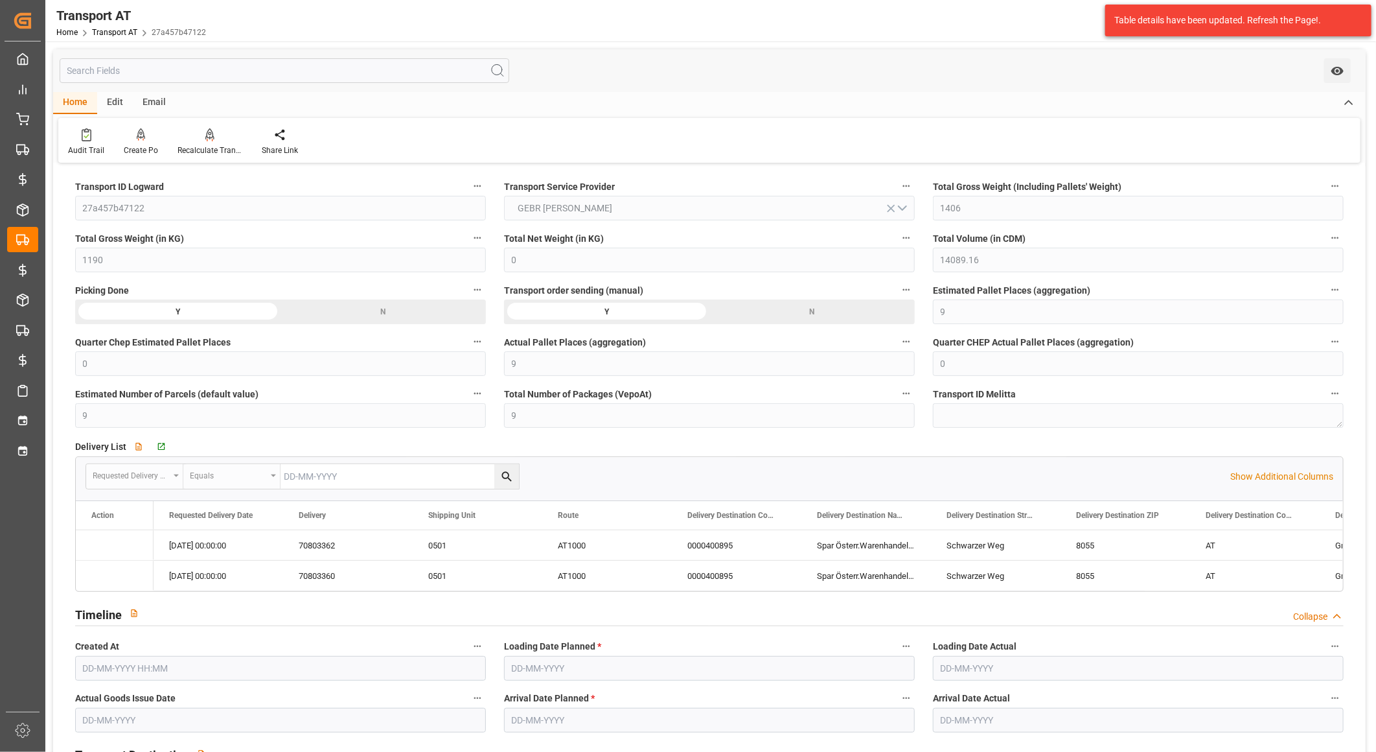
type input "0"
type input "9"
type input "0"
type input "9"
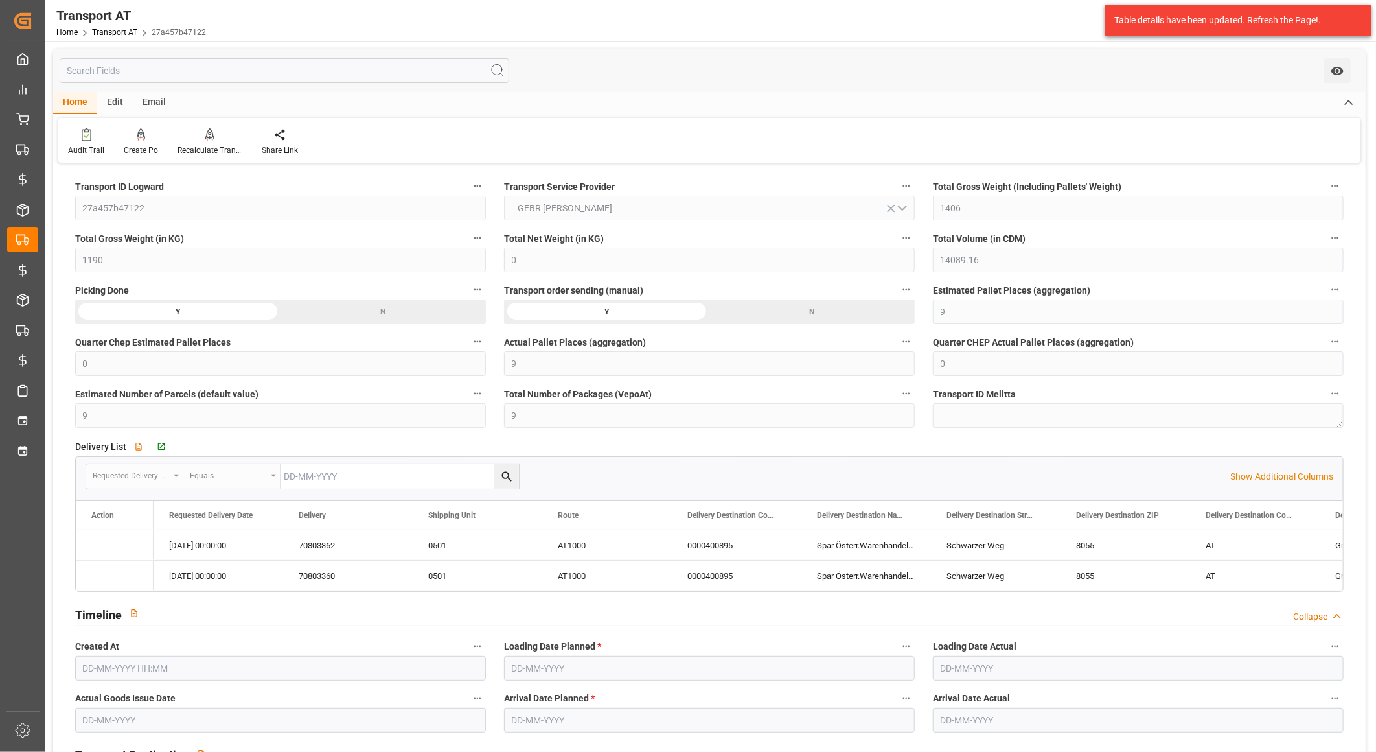
type input "80"
type input "3"
type input "383"
type input "9"
type input "2"
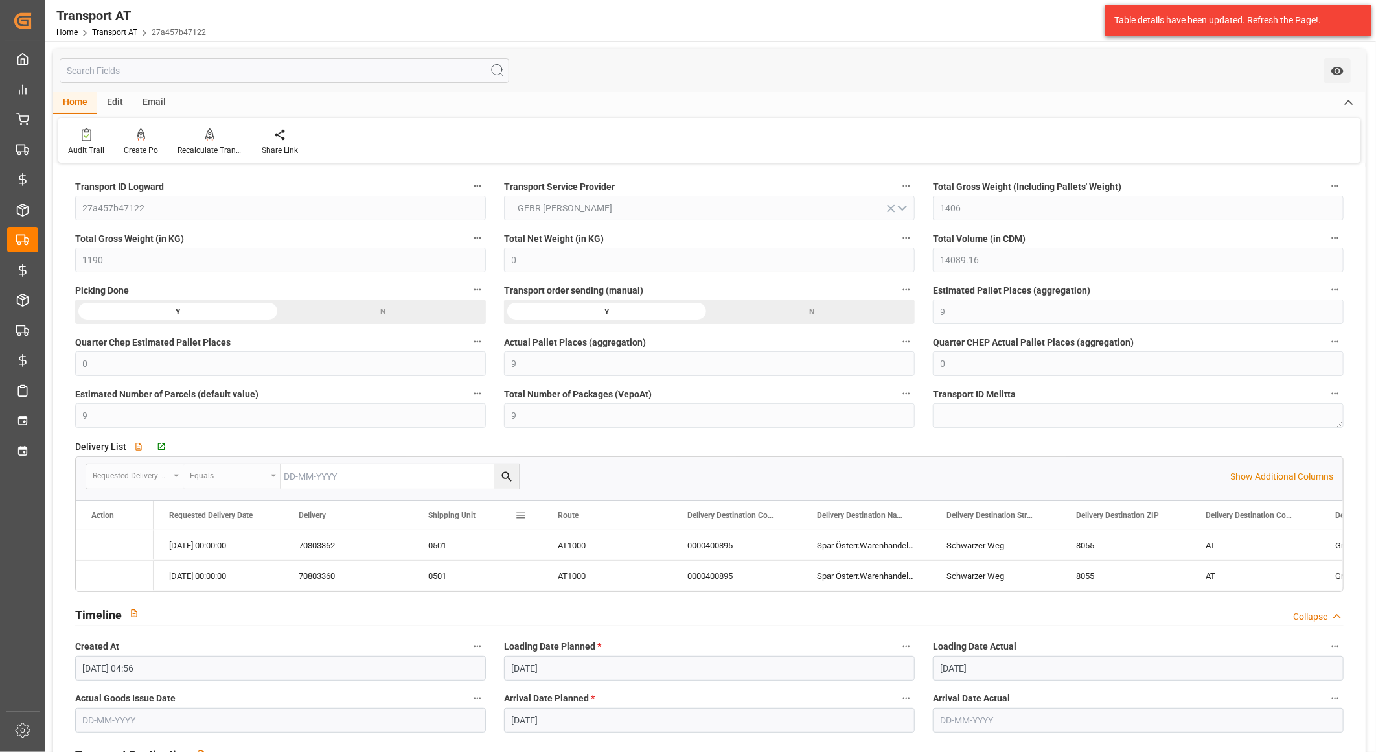
type input "[DATE] 04:56"
type input "[DATE]"
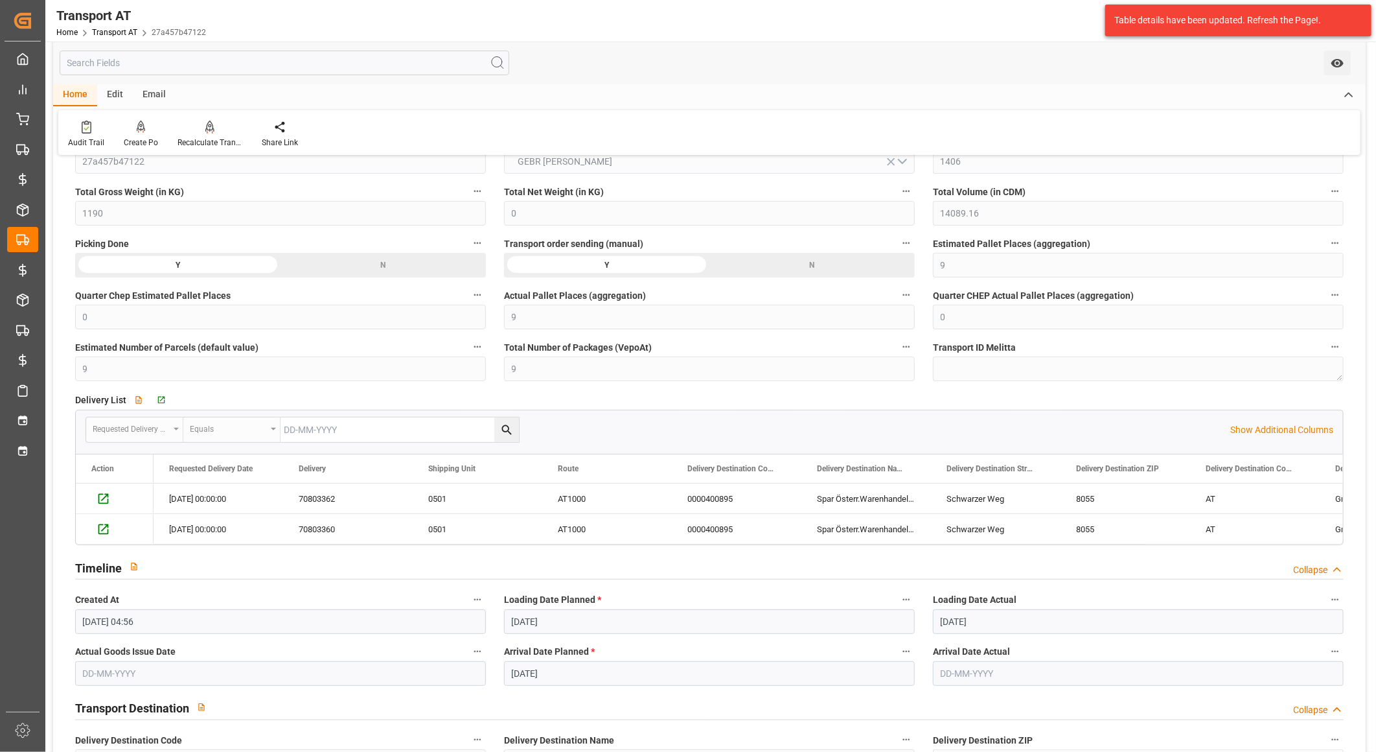
scroll to position [72, 0]
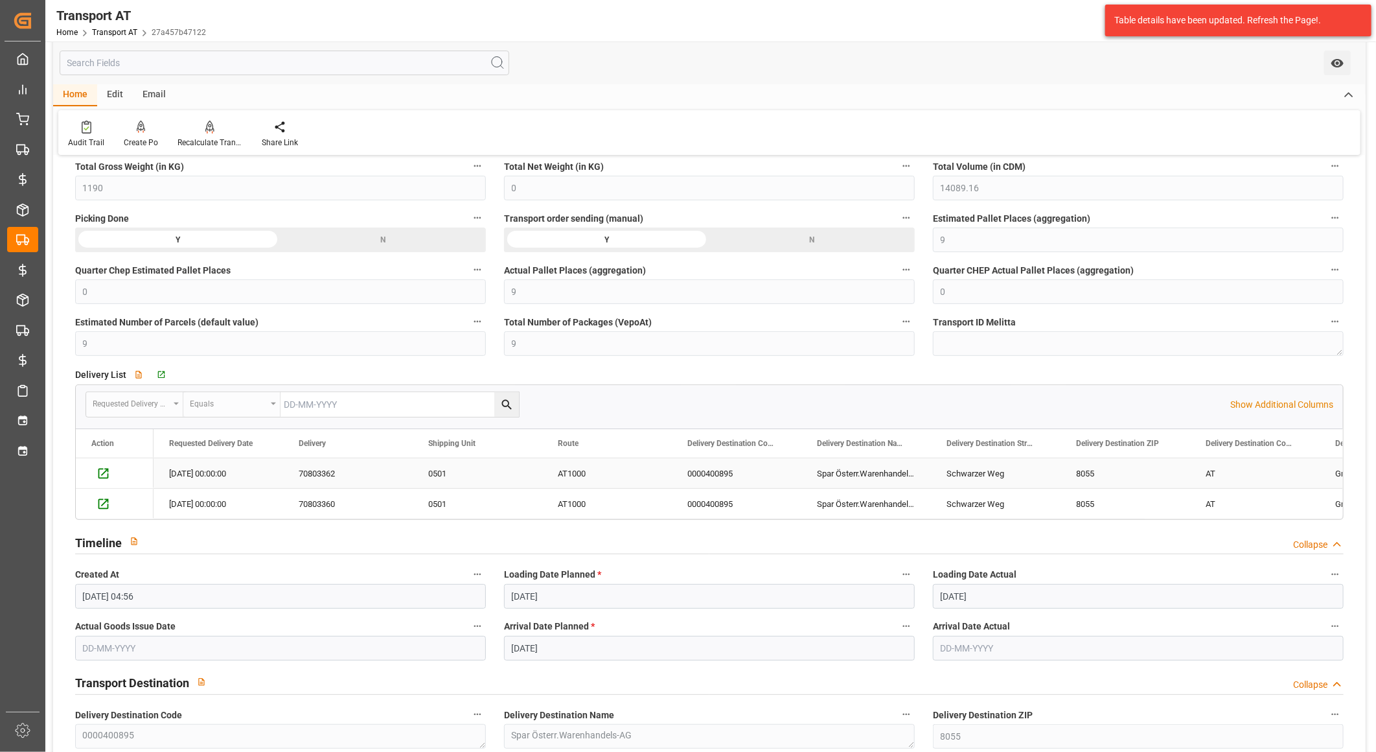
click at [483, 465] on div "0501" at bounding box center [478, 473] width 130 height 30
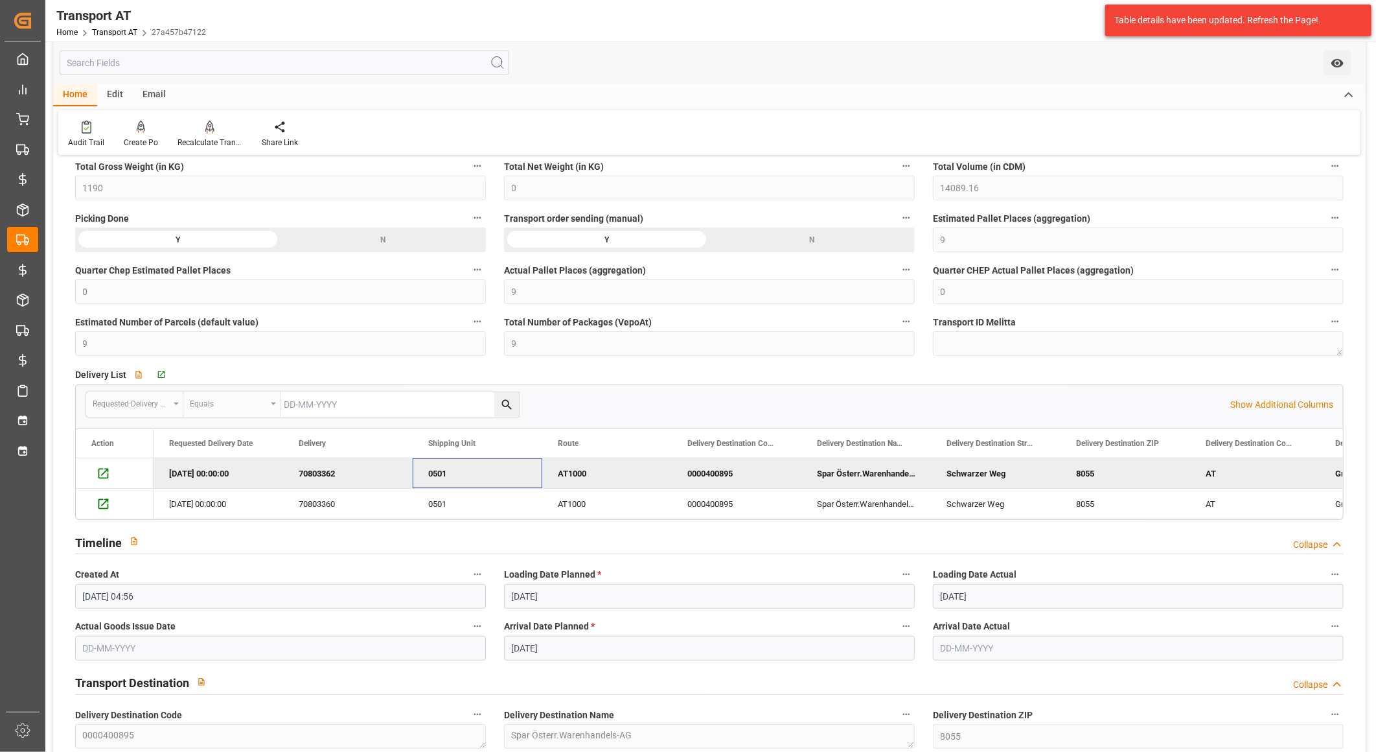
click at [305, 468] on div "70803362" at bounding box center [348, 473] width 130 height 30
click at [322, 473] on div "70803362" at bounding box center [348, 473] width 130 height 30
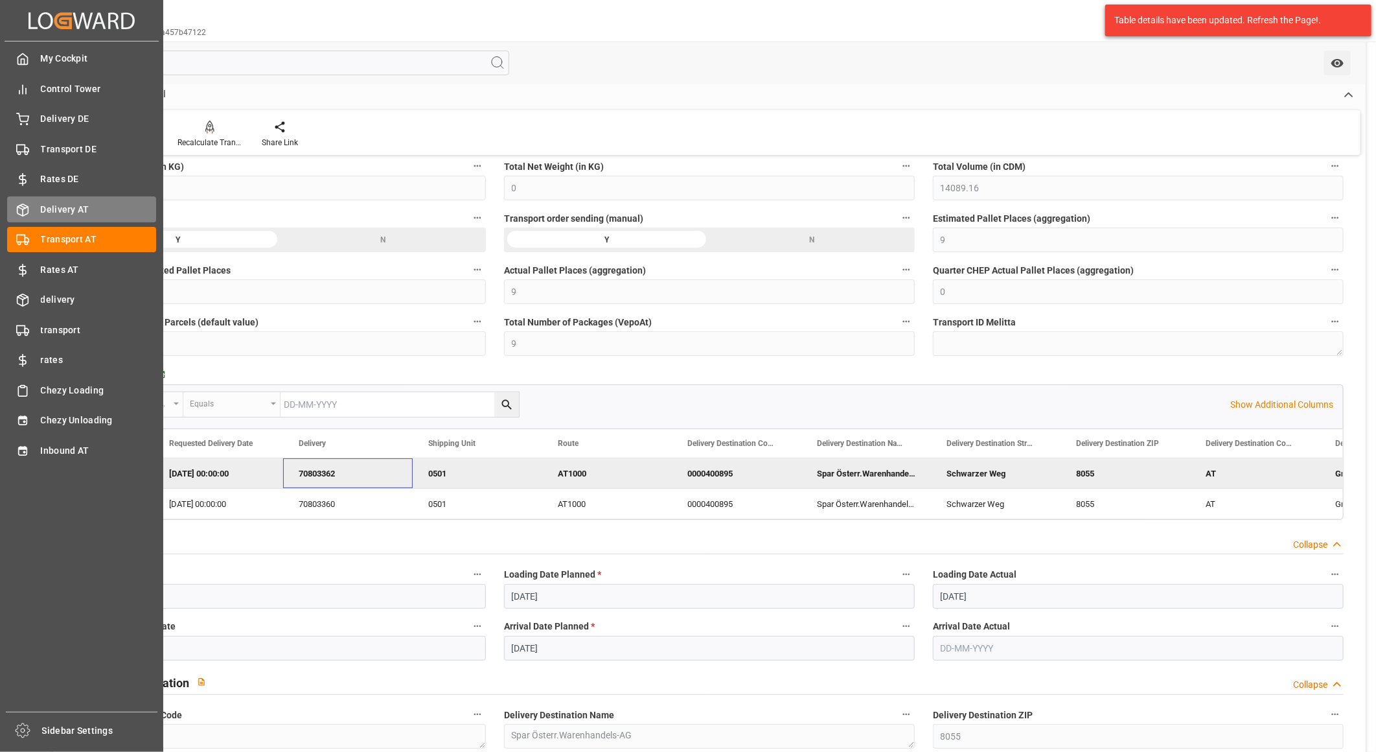
click at [59, 214] on span "Delivery AT" at bounding box center [99, 210] width 116 height 14
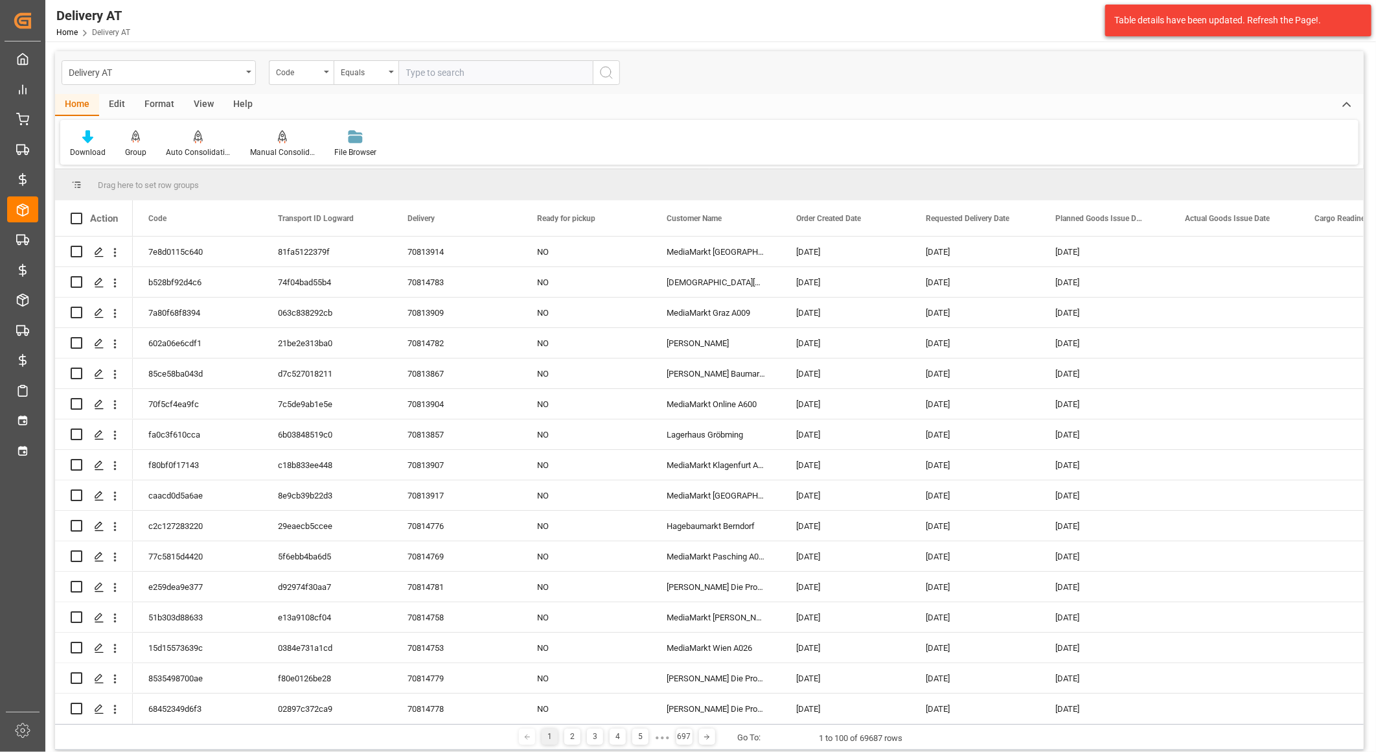
click at [321, 73] on div "Code" at bounding box center [301, 72] width 65 height 25
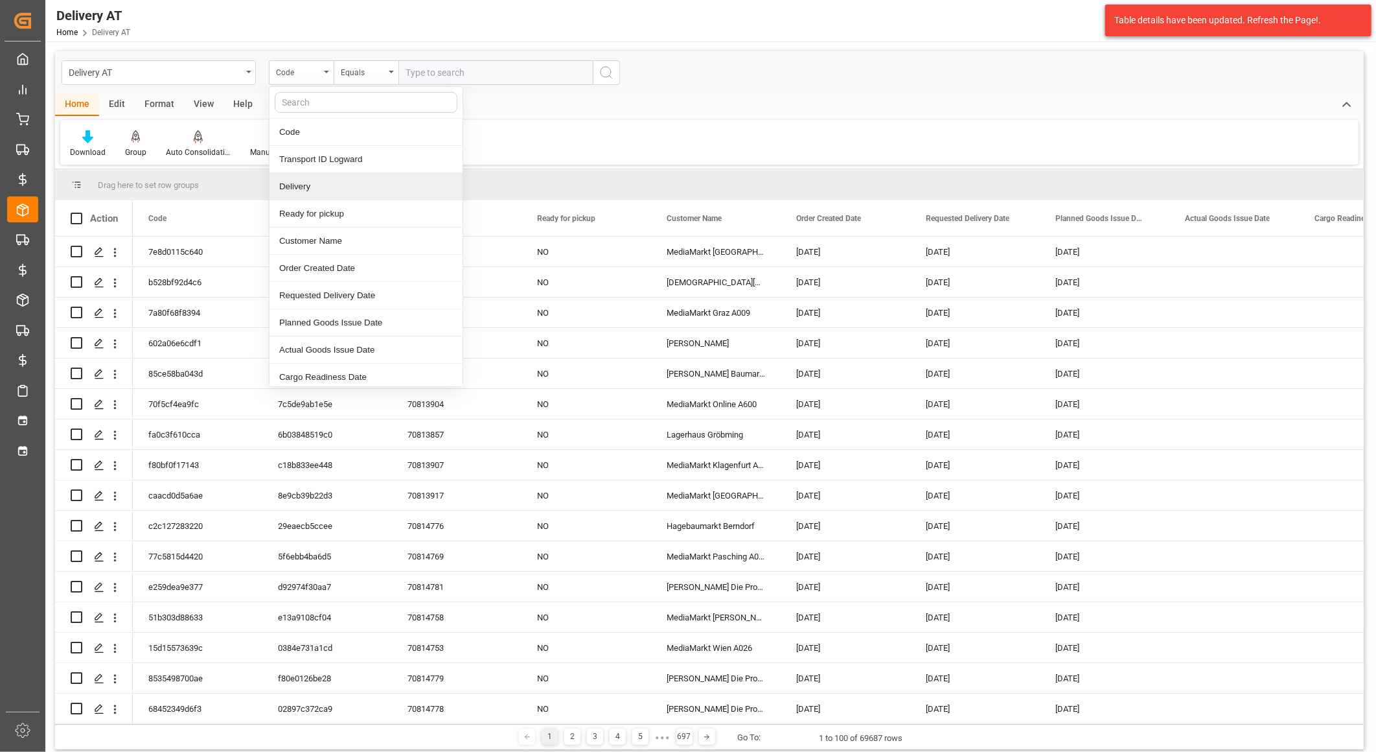
click at [321, 192] on div "Delivery" at bounding box center [366, 186] width 193 height 27
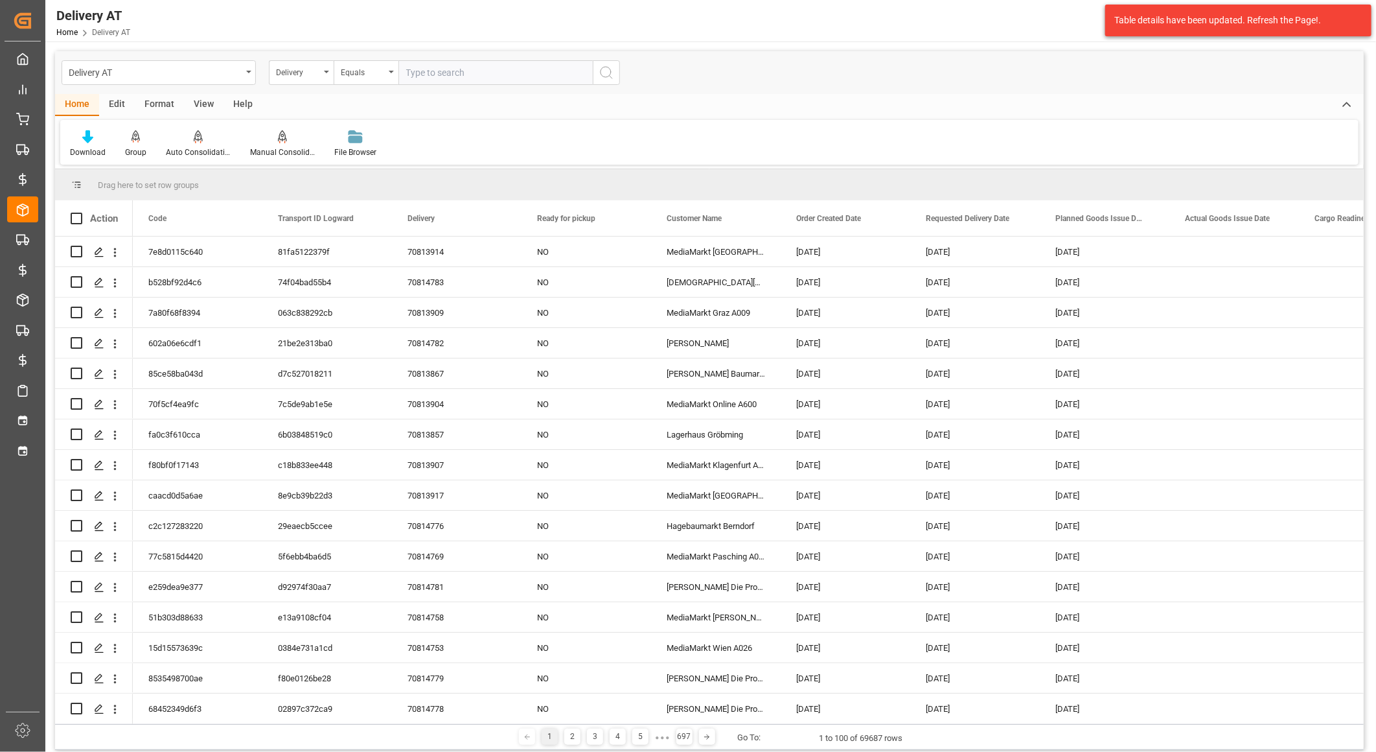
click at [452, 73] on input "text" at bounding box center [495, 72] width 194 height 25
paste input "70803362"
type input "70803362"
click at [606, 75] on icon "search button" at bounding box center [607, 73] width 16 height 16
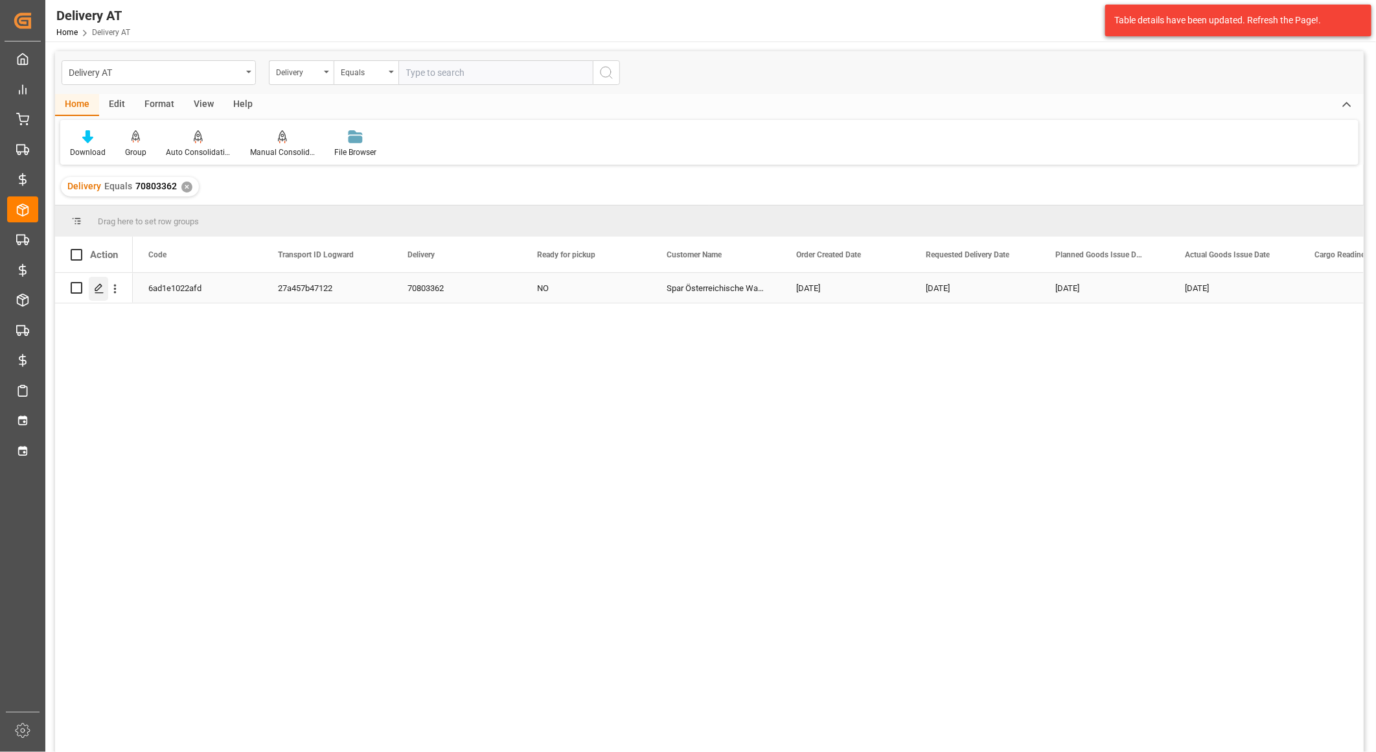
click at [100, 288] on icon "Press SPACE to select this row." at bounding box center [99, 288] width 10 height 10
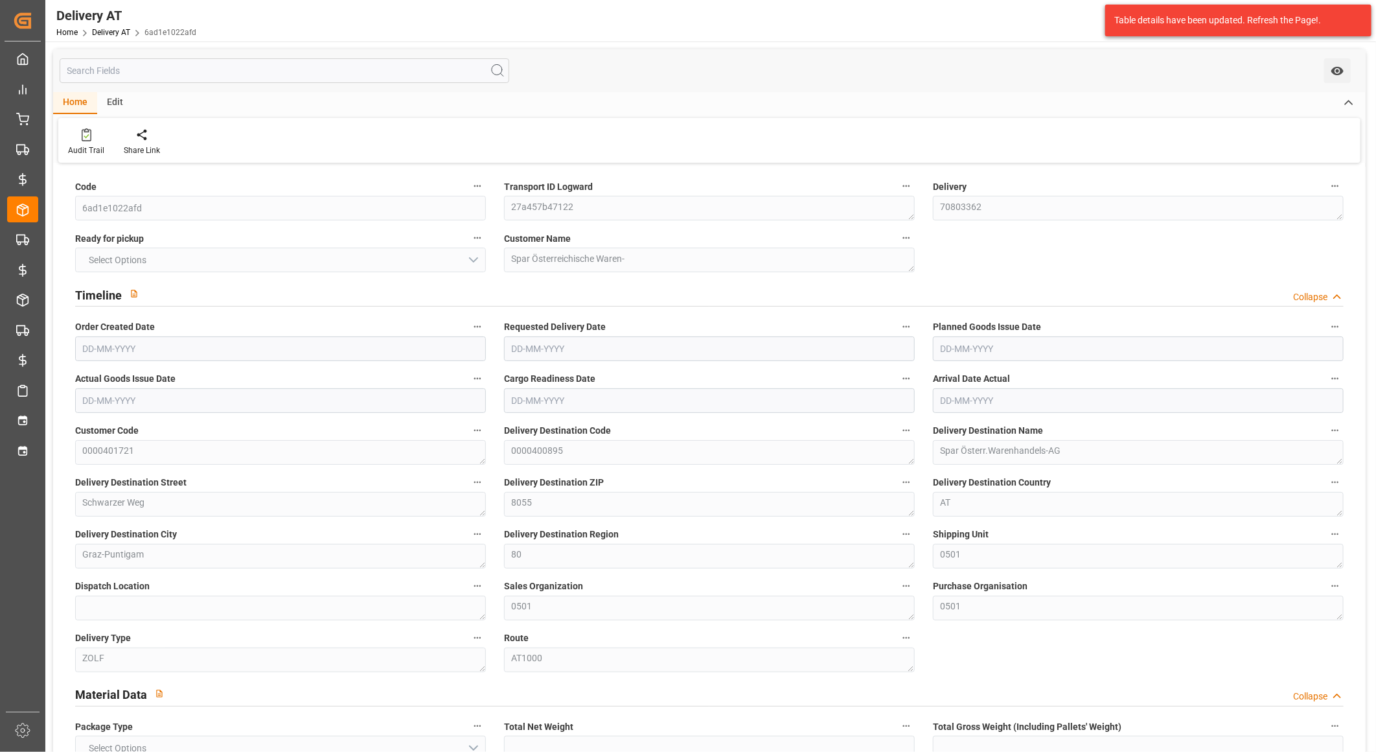
type input "0"
type input "480"
type input "4818.72"
type input "3"
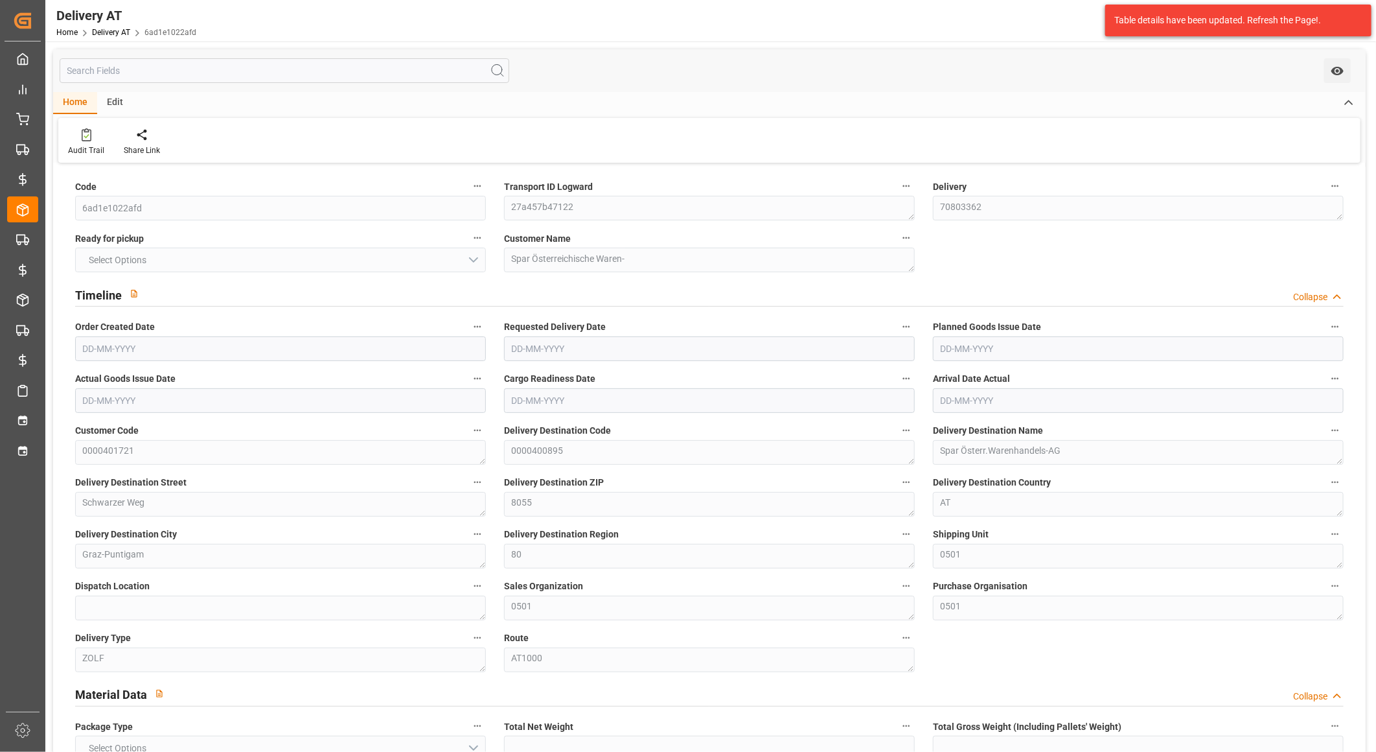
type input "0"
type input "1"
type input "0"
type input "3"
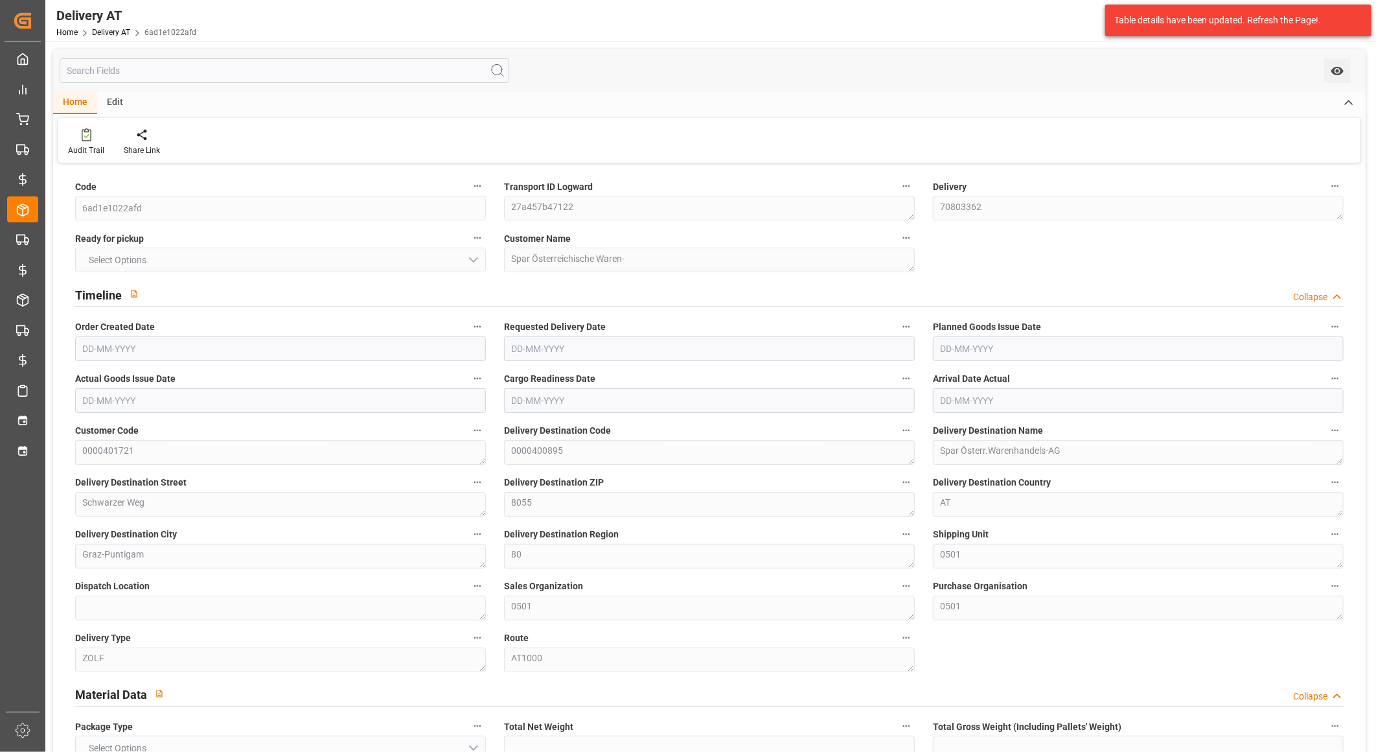
type input "3"
type input "0"
type input "3"
type input "0"
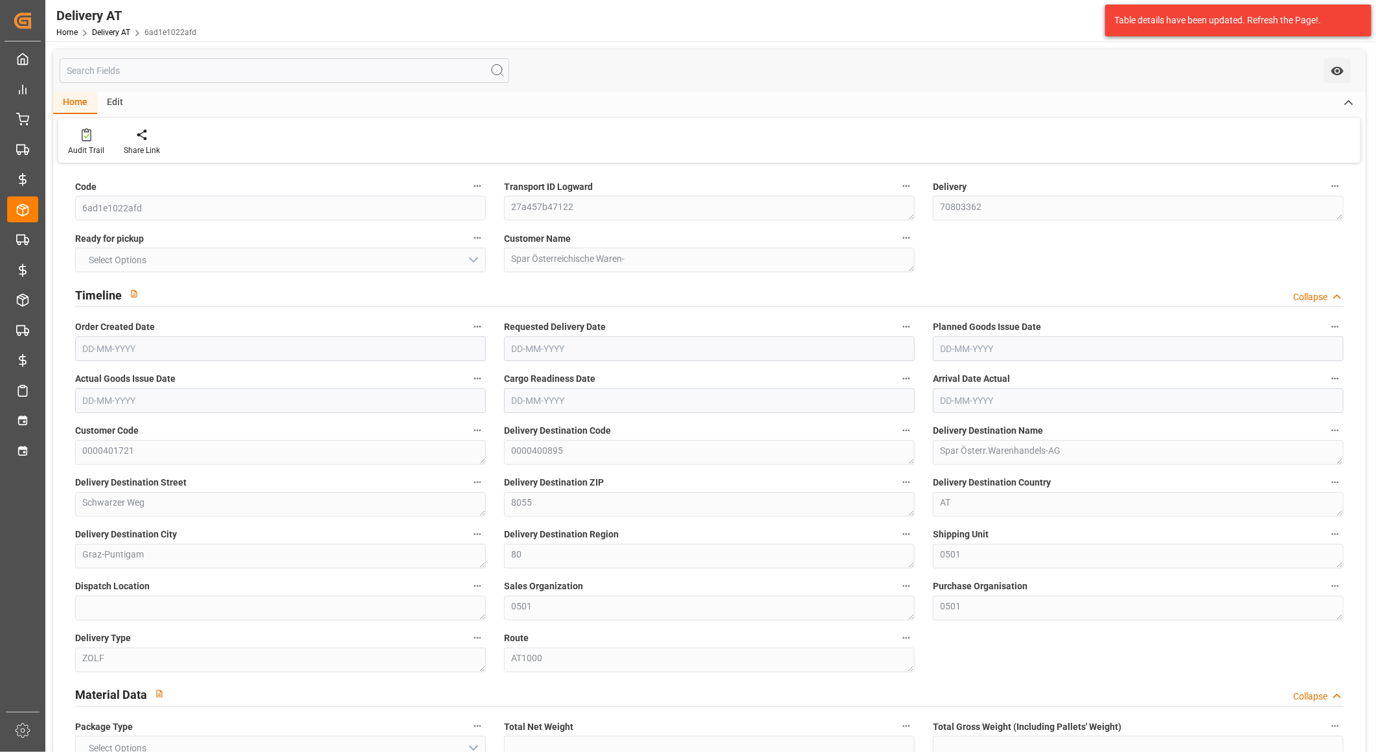
type input "1"
type input "134"
type input "12"
type input "2.55"
type input "48.24"
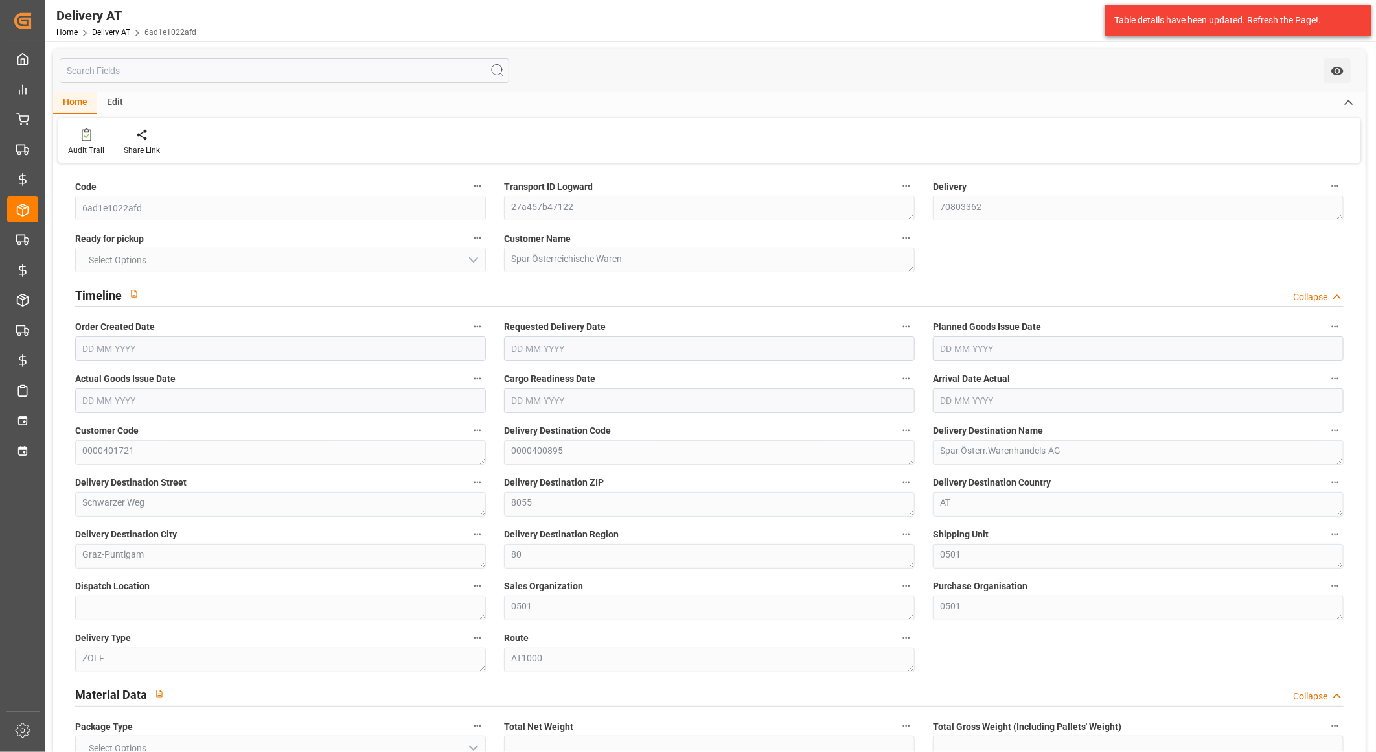
type input "4.32"
type input "0"
type input "5.28"
type input "1.5"
type input "3.48"
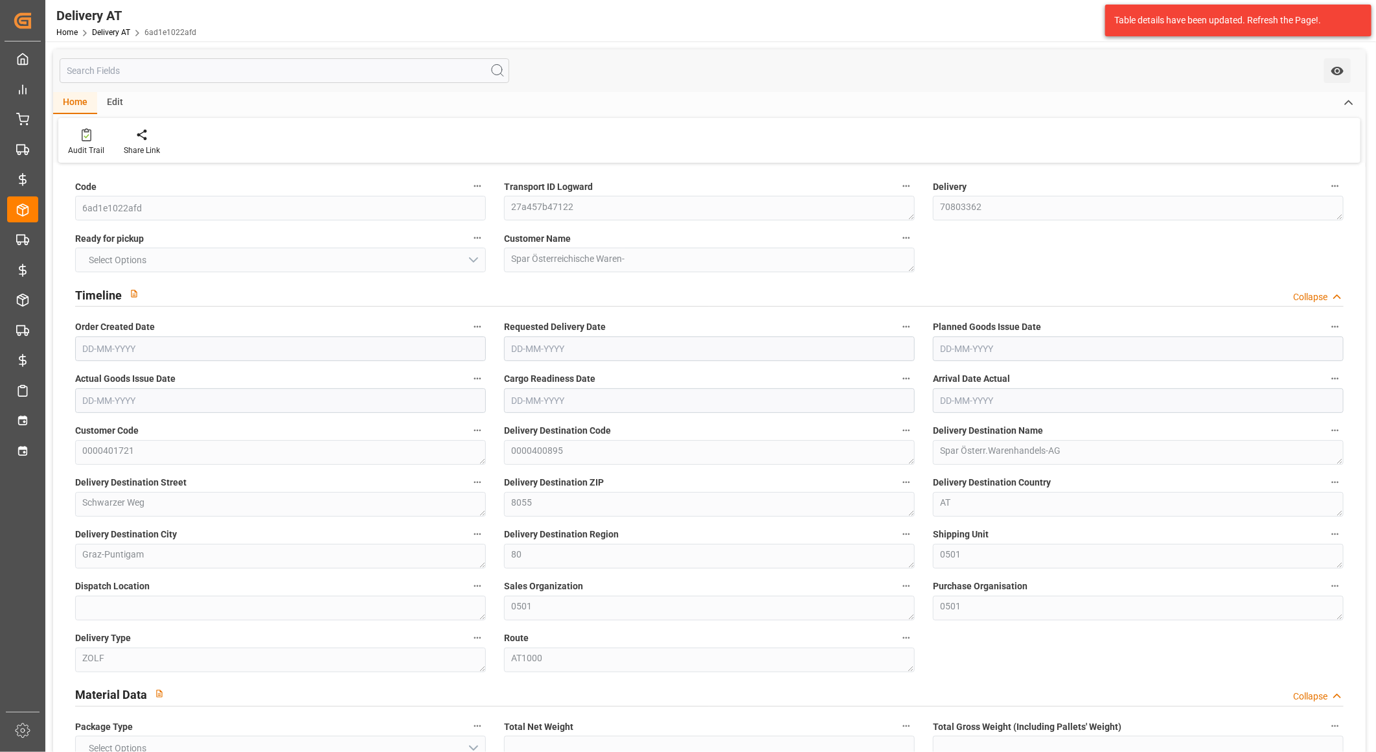
type input "0"
type input "147.765"
type input "0.0096"
type input "0"
type input "[DATE]"
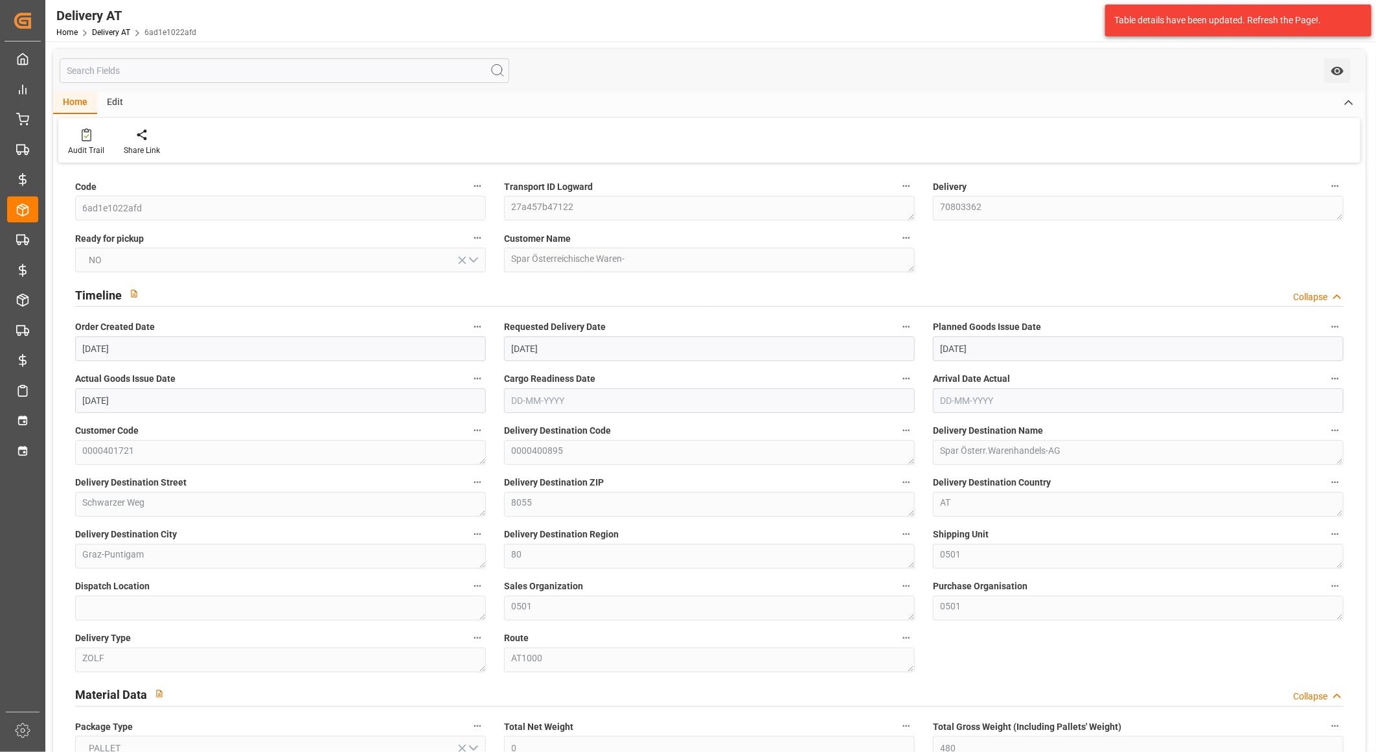
type input "[DATE]"
type input "[DATE] 08:53"
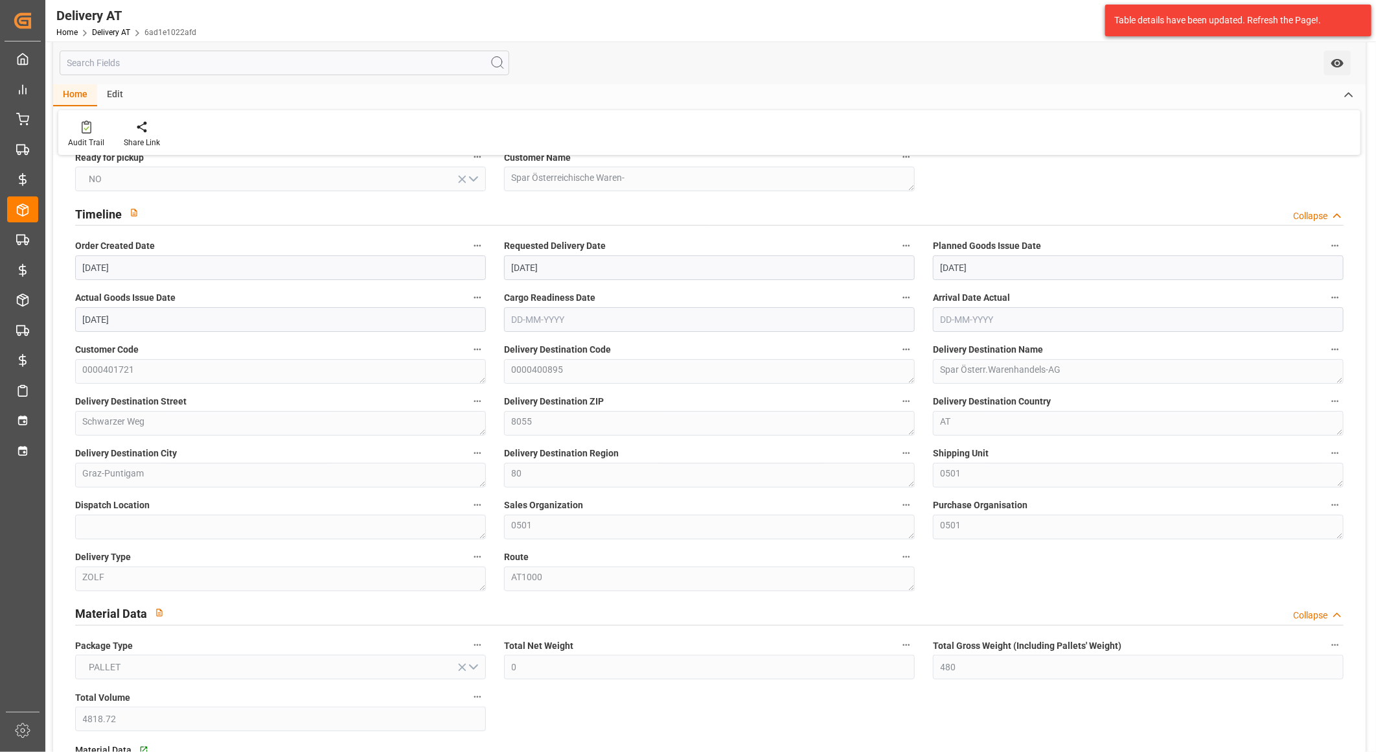
scroll to position [72, 0]
